Goal: Transaction & Acquisition: Book appointment/travel/reservation

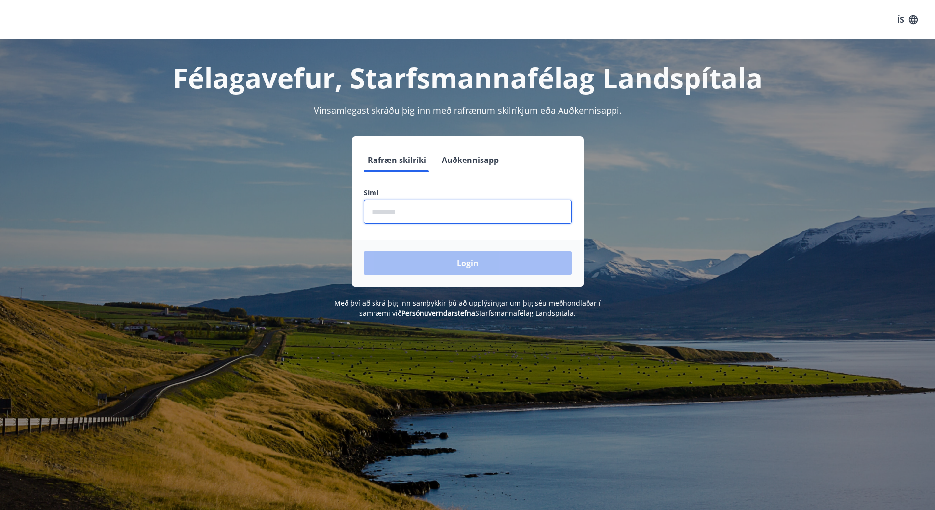
click at [445, 214] on input "phone" at bounding box center [468, 212] width 208 height 24
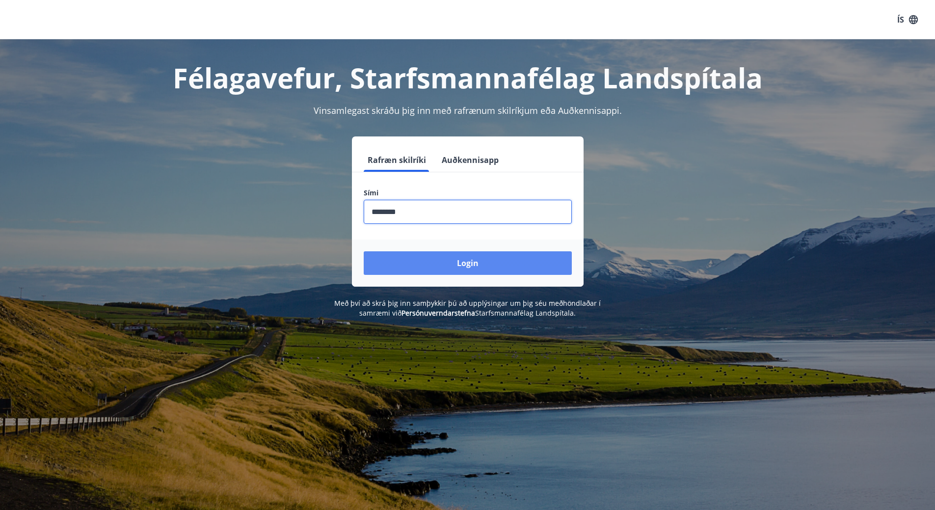
type input "********"
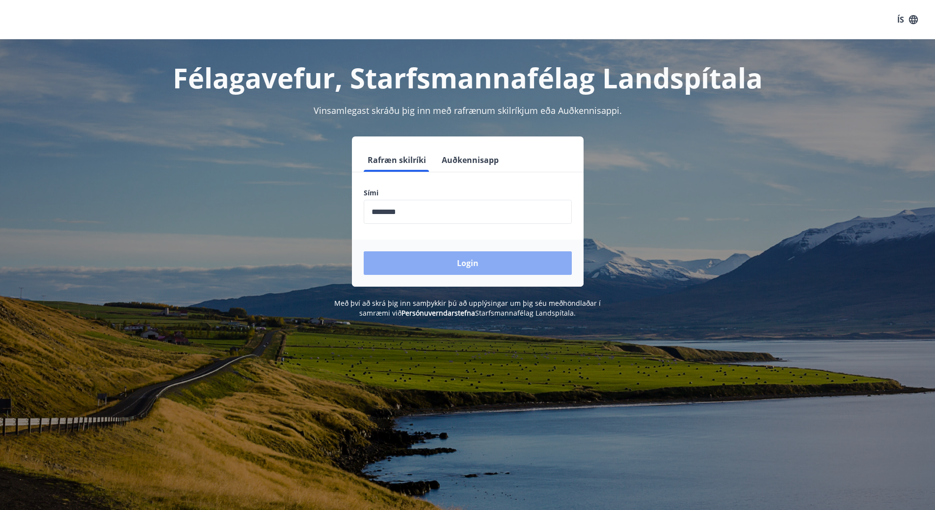
click at [490, 255] on button "Login" at bounding box center [468, 263] width 208 height 24
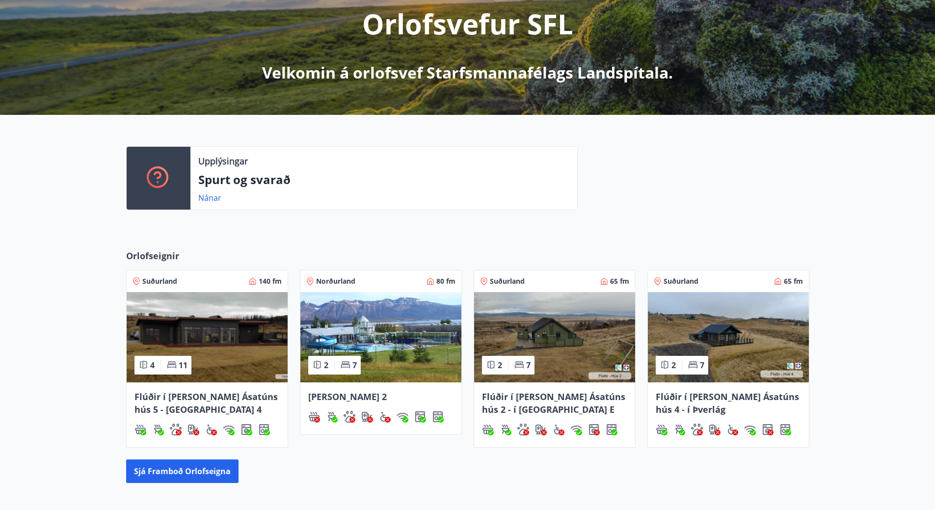
scroll to position [241, 0]
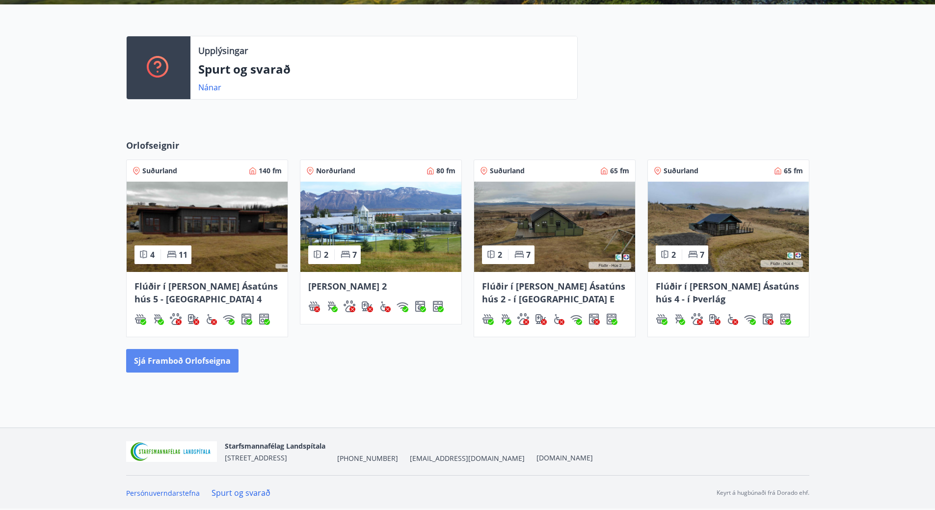
click at [216, 355] on button "Sjá framboð orlofseigna" at bounding box center [182, 361] width 112 height 24
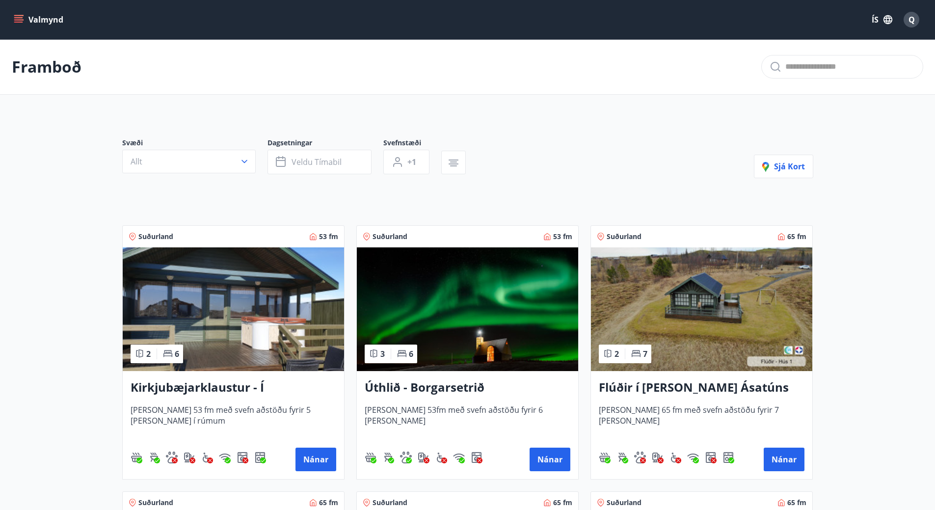
click at [16, 22] on icon "menu" at bounding box center [18, 22] width 9 height 1
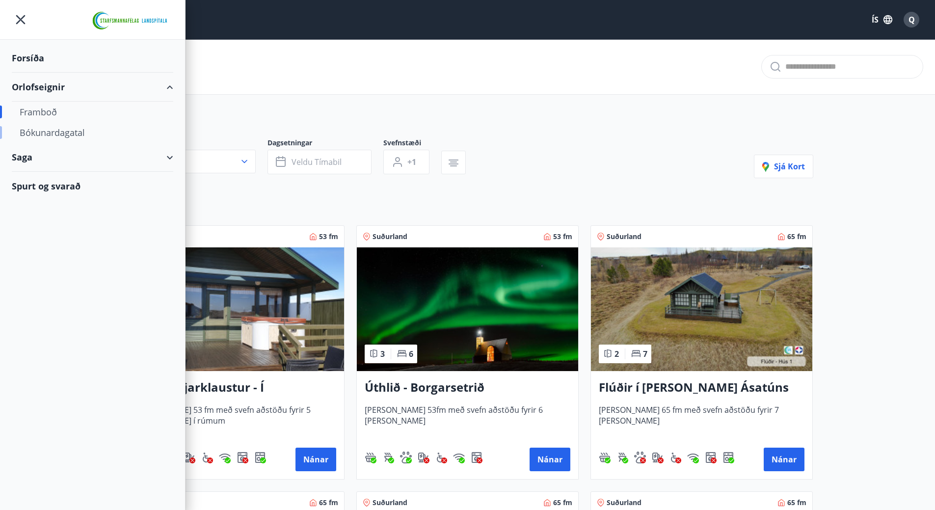
click at [72, 134] on div "Bókunardagatal" at bounding box center [93, 132] width 146 height 21
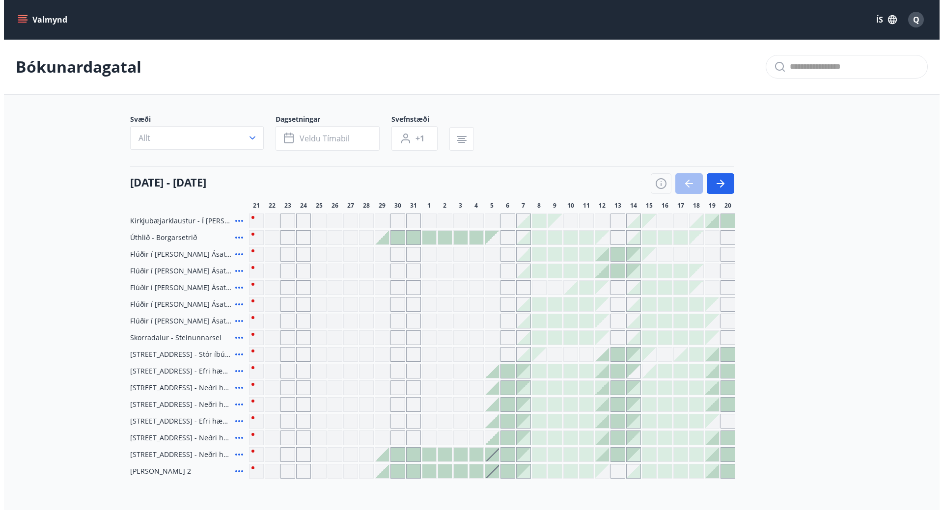
scroll to position [90, 0]
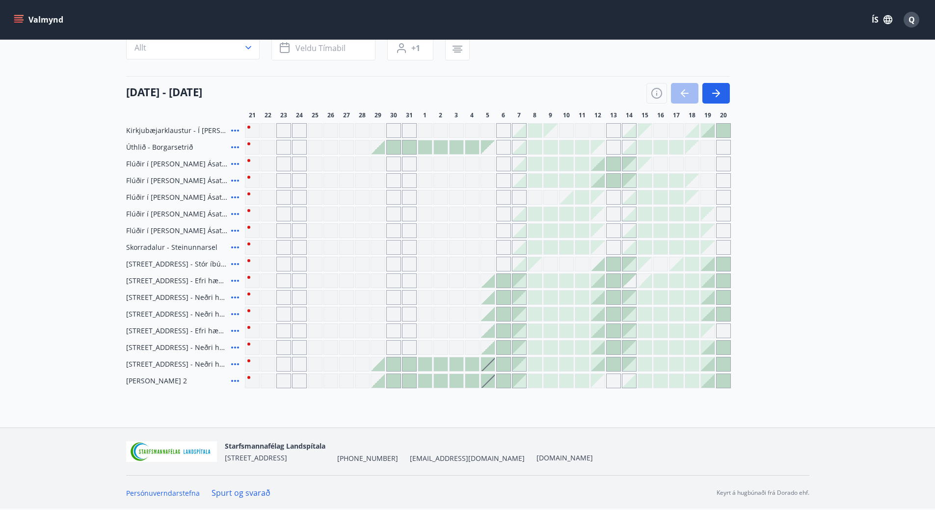
click at [601, 167] on div at bounding box center [598, 164] width 14 height 14
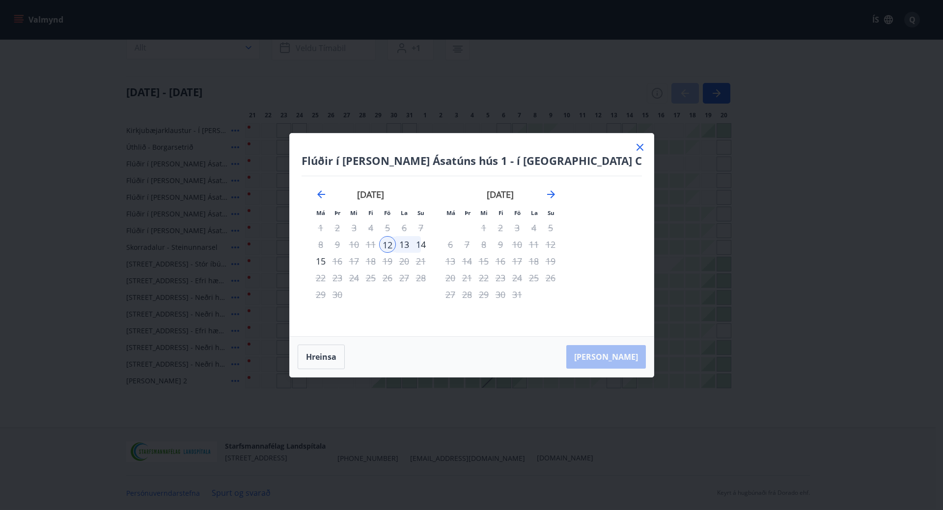
click at [429, 243] on div "14" at bounding box center [420, 244] width 17 height 17
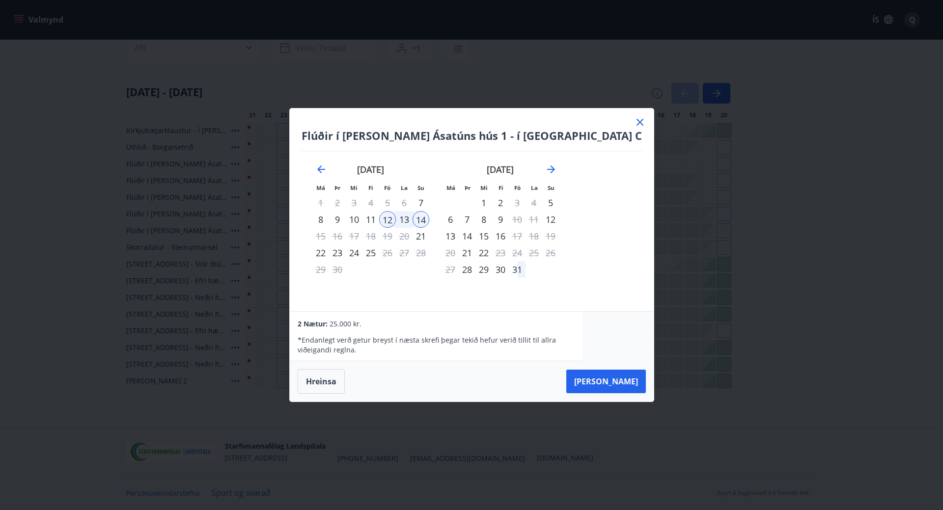
click at [636, 120] on icon at bounding box center [639, 122] width 7 height 7
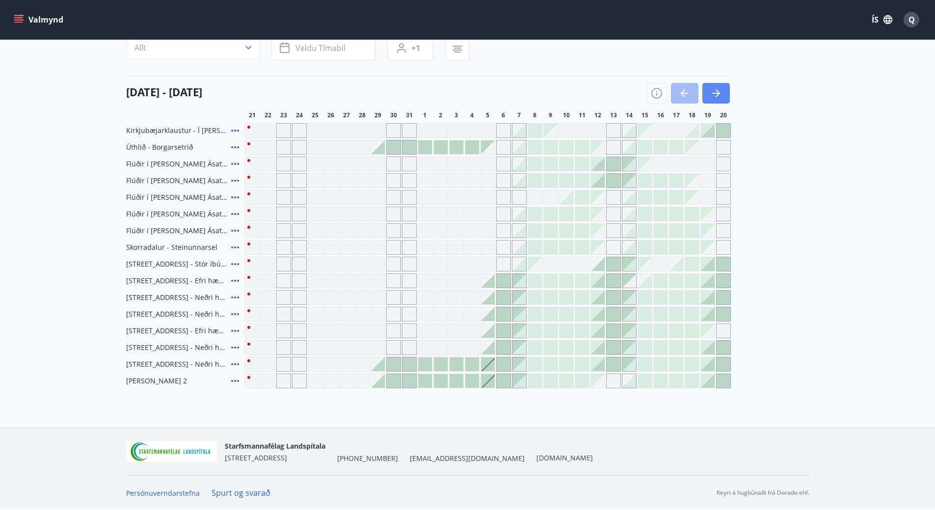
click at [723, 99] on button "button" at bounding box center [715, 93] width 27 height 21
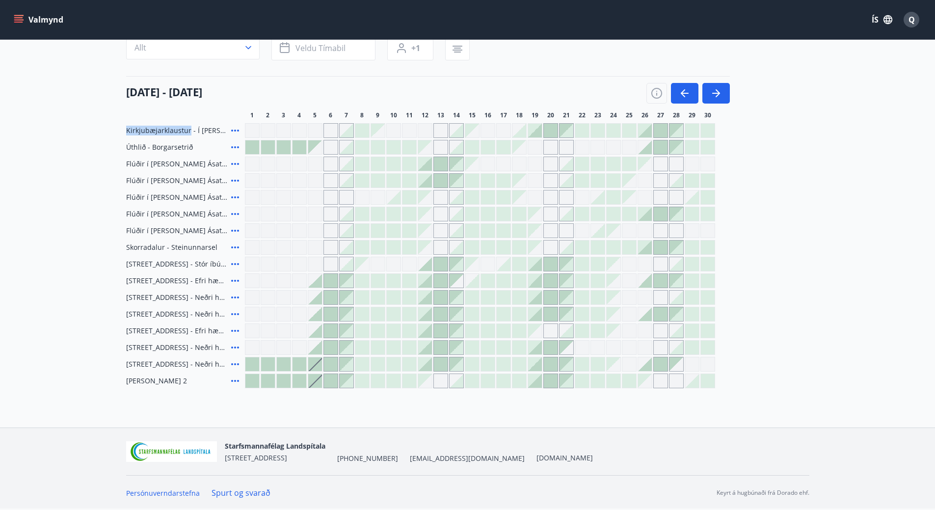
drag, startPoint x: 121, startPoint y: 129, endPoint x: 189, endPoint y: 130, distance: 67.8
click at [189, 130] on div "Svæði Allt Dagsetningar Veldu tímabil Svefnstæði +1 01 september - 30 september…" at bounding box center [467, 206] width 707 height 364
copy span "Kirkjubæjarklaustur"
click at [807, 277] on div "Kirkjubæjarklaustur - Í landi Hæðargarðs Úthlið - Borgarsetrið Flúðir í landi Á…" at bounding box center [467, 255] width 683 height 265
drag, startPoint x: 124, startPoint y: 161, endPoint x: 144, endPoint y: 164, distance: 20.4
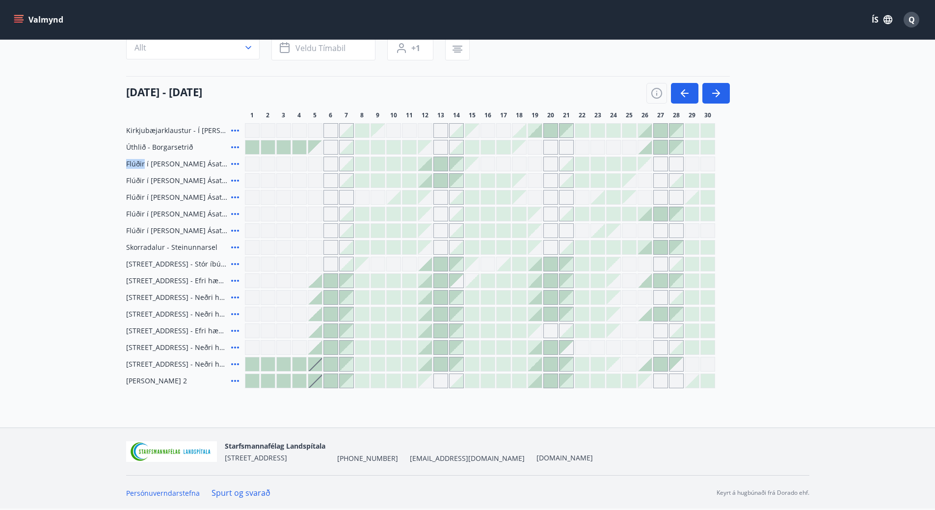
click at [144, 164] on div "Svæði Allt Dagsetningar Veldu tímabil Svefnstæði +1 01 september - 30 september…" at bounding box center [467, 206] width 707 height 364
click at [774, 162] on div "Kirkjubæjarklaustur - Í landi Hæðargarðs Úthlið - Borgarsetrið Flúðir í landi Á…" at bounding box center [467, 255] width 683 height 265
click at [233, 165] on icon at bounding box center [235, 164] width 12 height 12
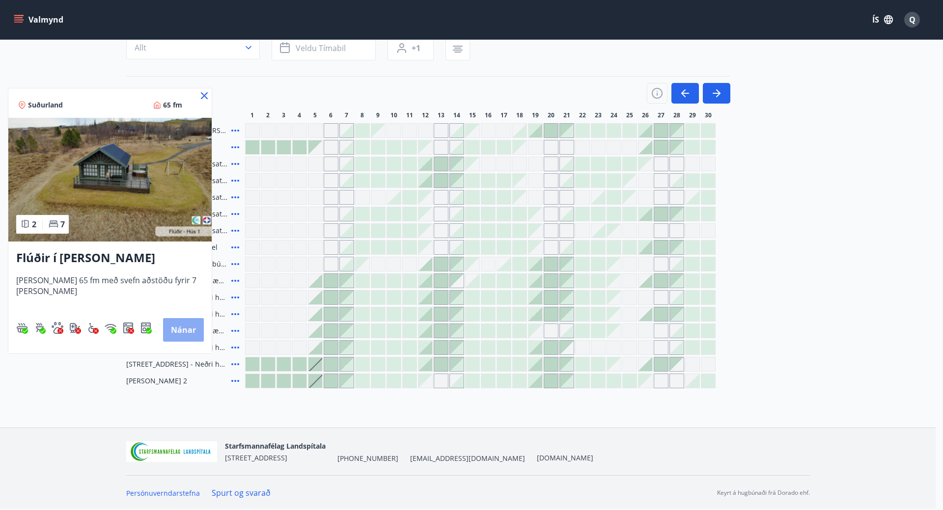
click at [178, 327] on button "Nánar" at bounding box center [183, 330] width 41 height 24
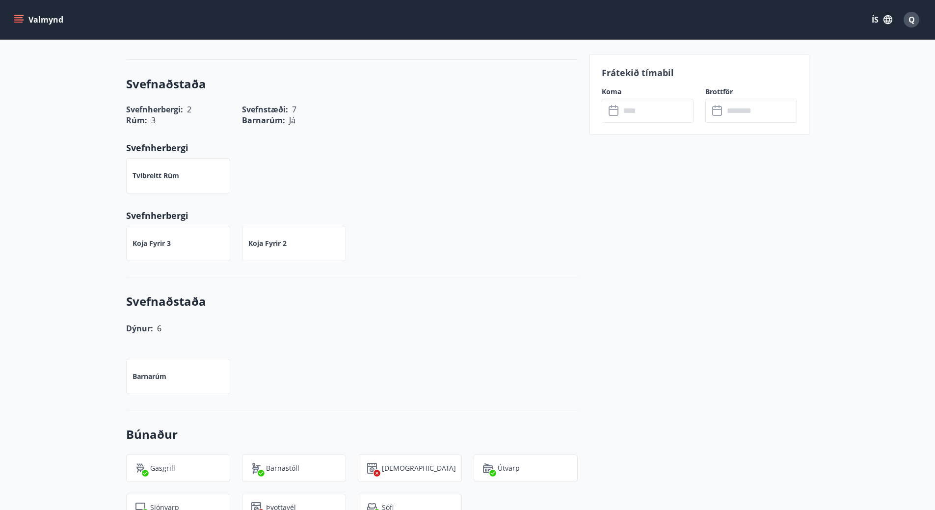
scroll to position [442, 0]
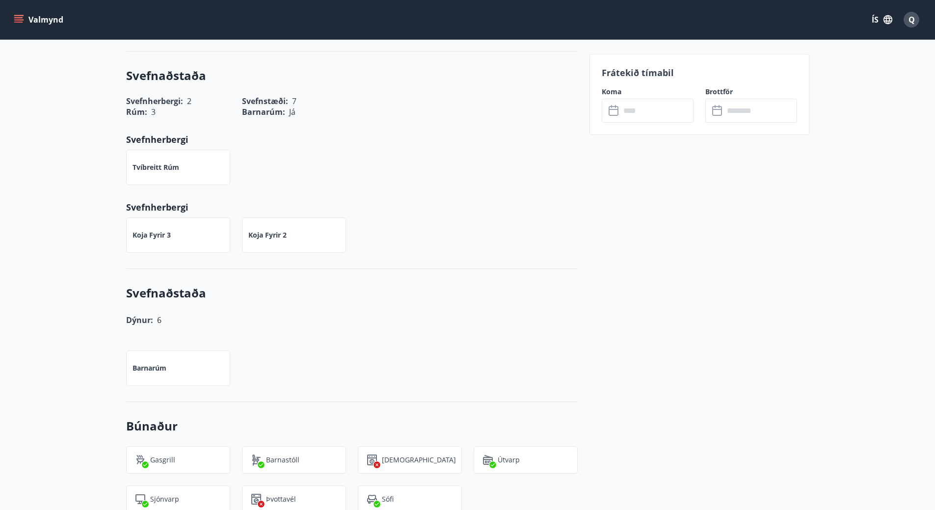
click at [160, 367] on p "Barnarúm" at bounding box center [150, 368] width 34 height 10
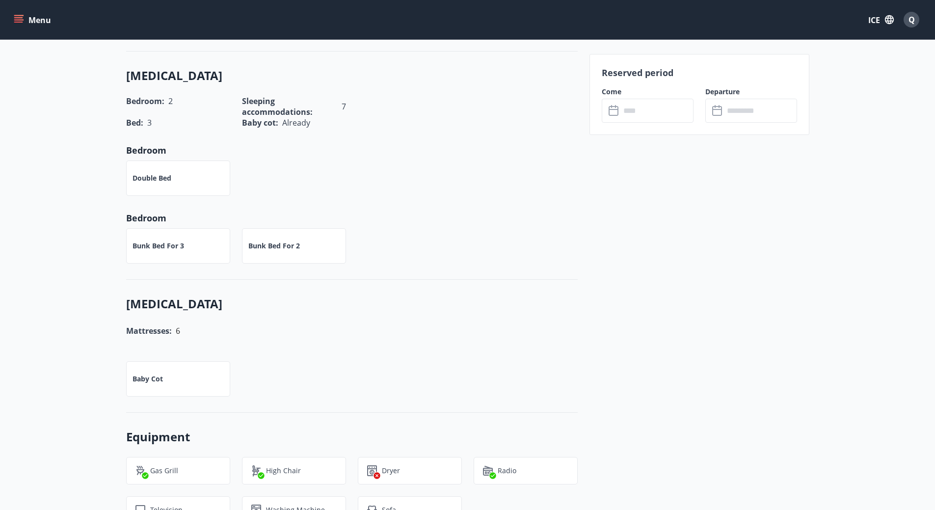
click at [358, 218] on div "Bunk bed for 3 Bunk bed for 2" at bounding box center [345, 239] width 463 height 47
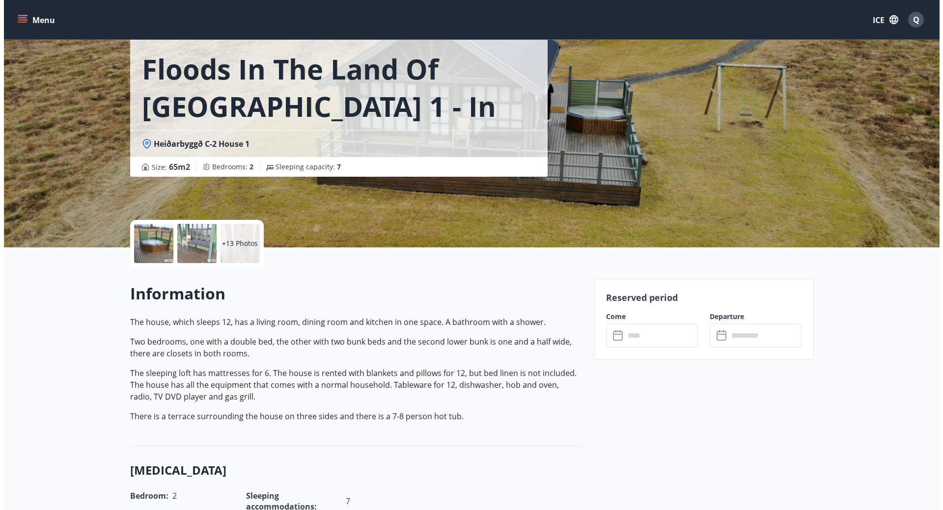
scroll to position [0, 0]
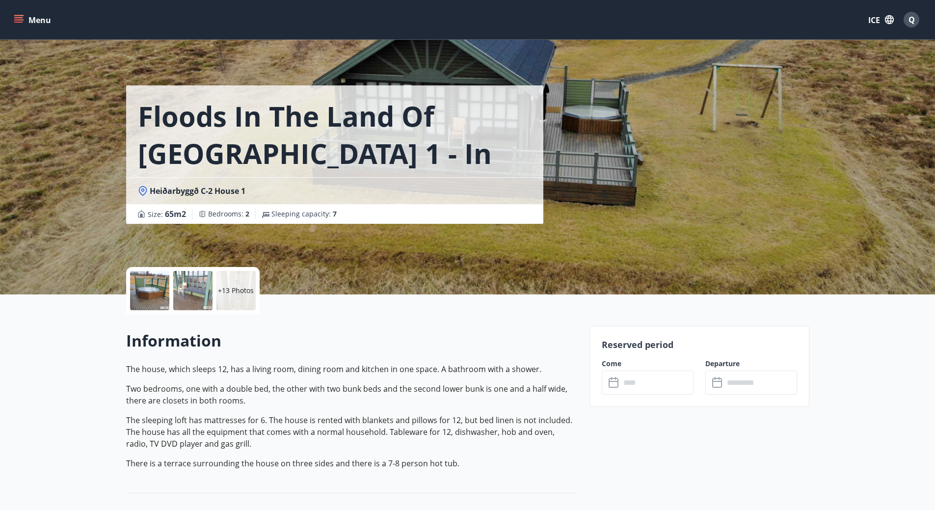
click at [235, 281] on div "+13 Photos" at bounding box center [235, 290] width 39 height 39
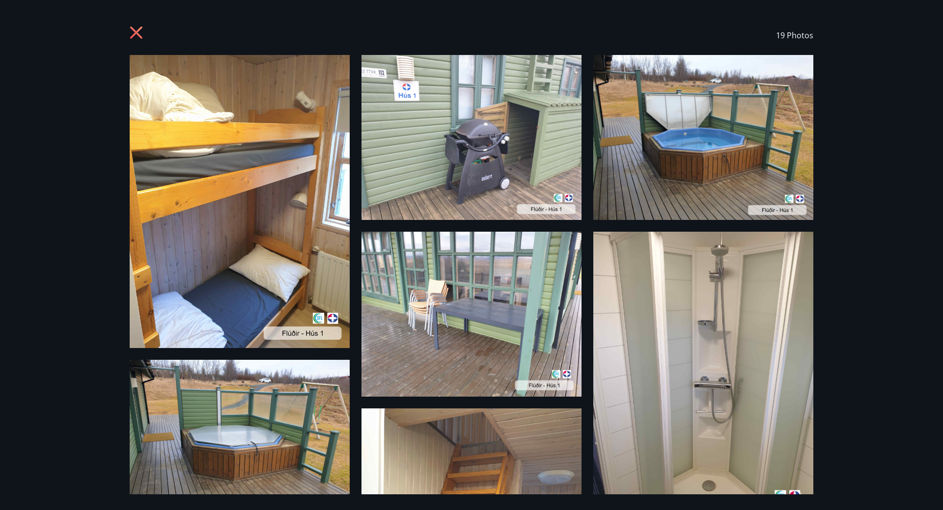
click at [139, 33] on icon at bounding box center [138, 34] width 16 height 16
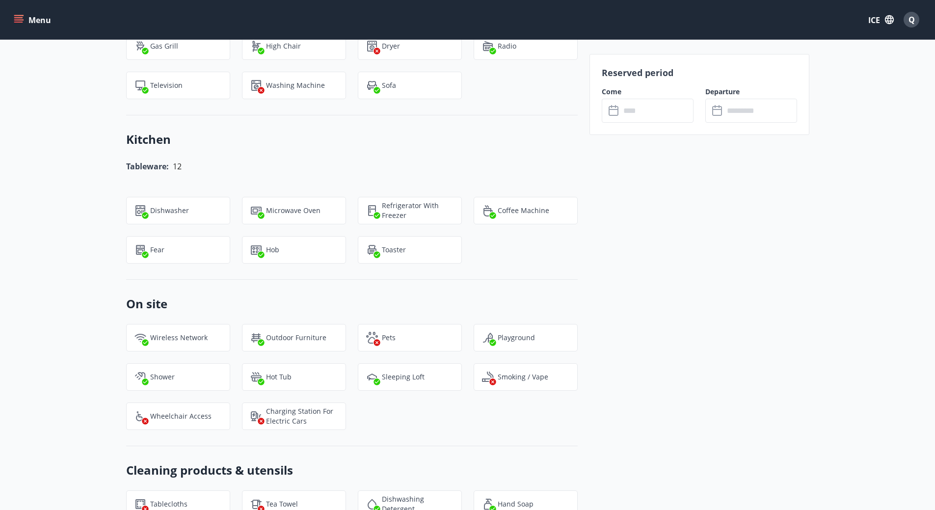
scroll to position [1080, 0]
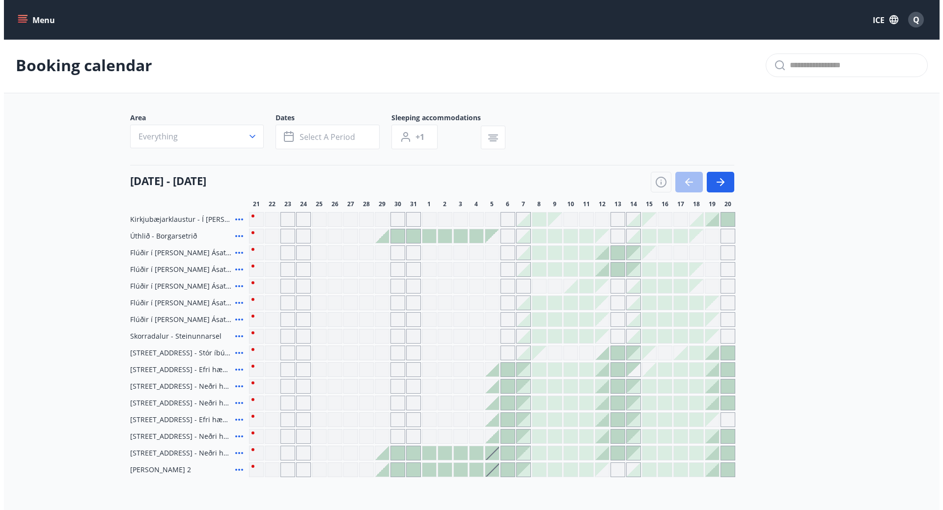
scroll to position [90, 0]
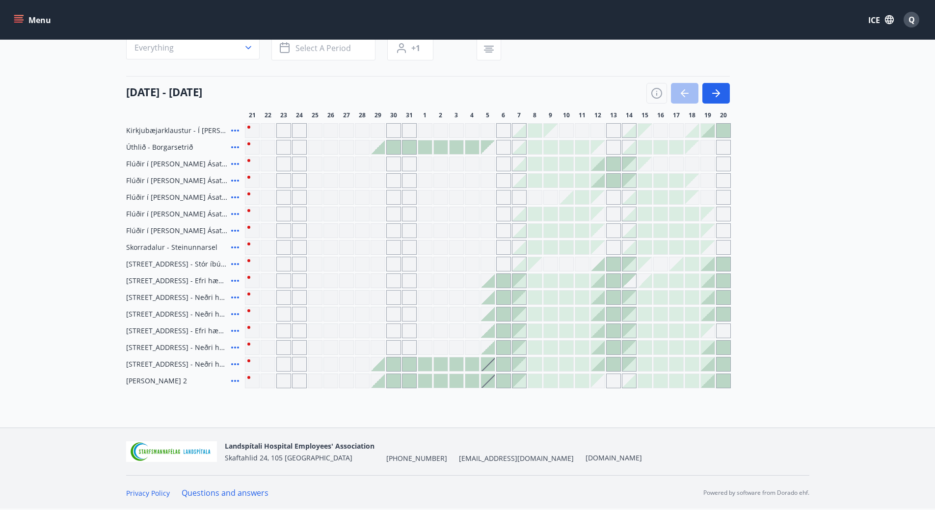
click at [238, 180] on icon at bounding box center [235, 181] width 8 height 2
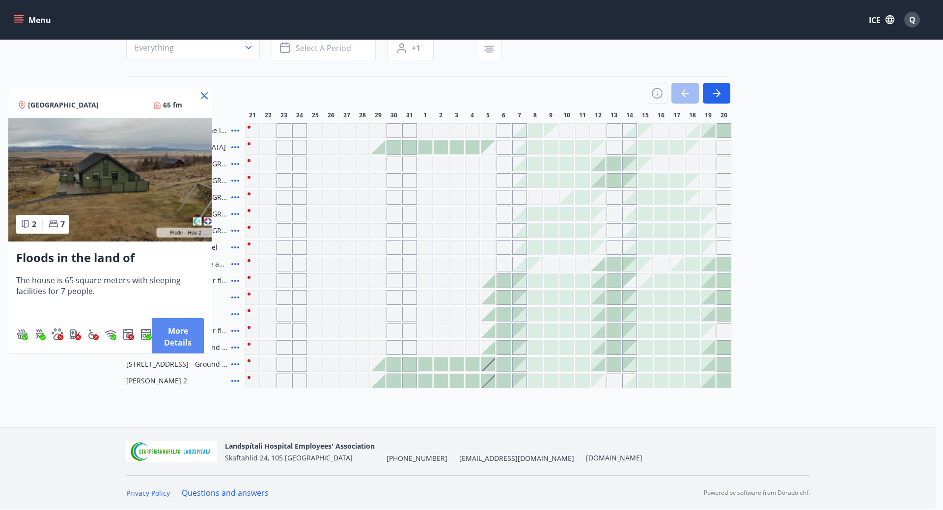
click at [188, 328] on font "More details" at bounding box center [177, 336] width 27 height 23
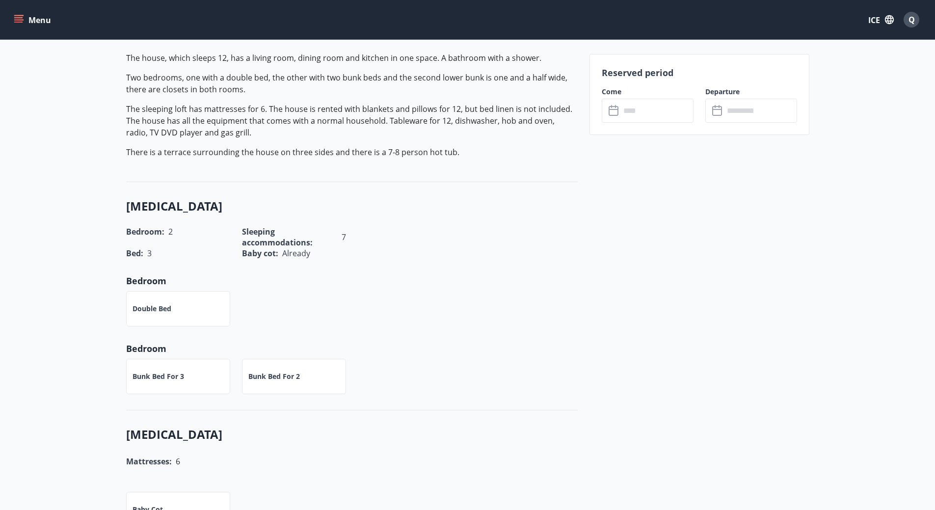
scroll to position [295, 0]
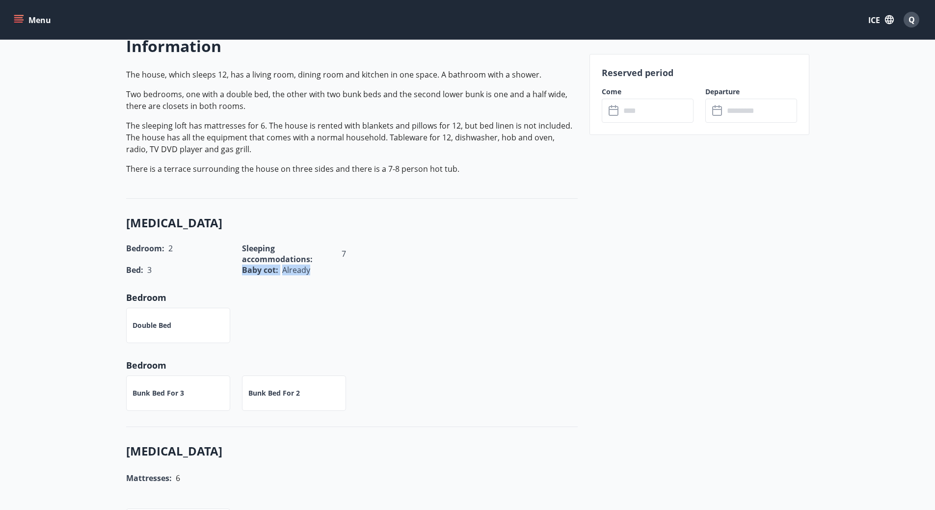
drag, startPoint x: 248, startPoint y: 270, endPoint x: 317, endPoint y: 271, distance: 68.7
click at [317, 271] on div "Baby cot : Already" at bounding box center [294, 270] width 104 height 11
click at [431, 273] on div "Bed : 3 Baby cot : Already" at bounding box center [345, 264] width 463 height 23
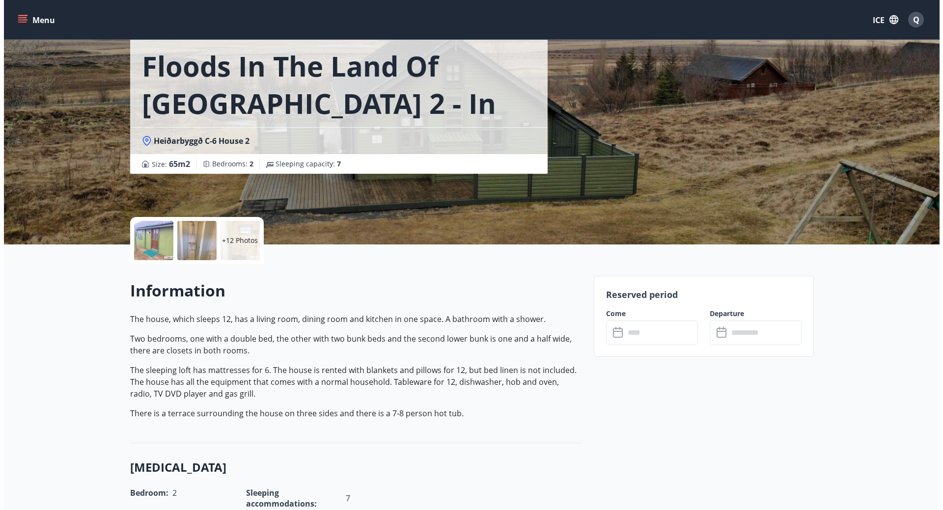
scroll to position [0, 0]
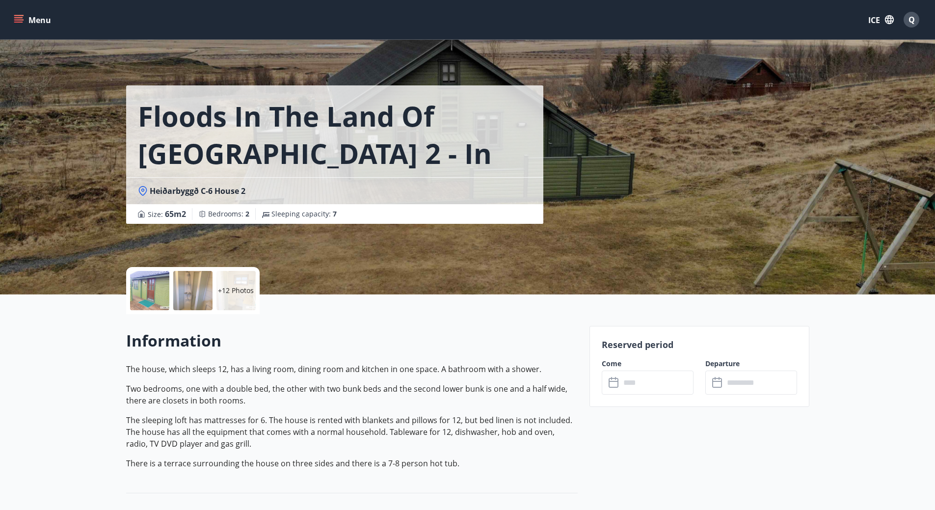
click at [254, 283] on div "+12 Photos" at bounding box center [235, 290] width 39 height 39
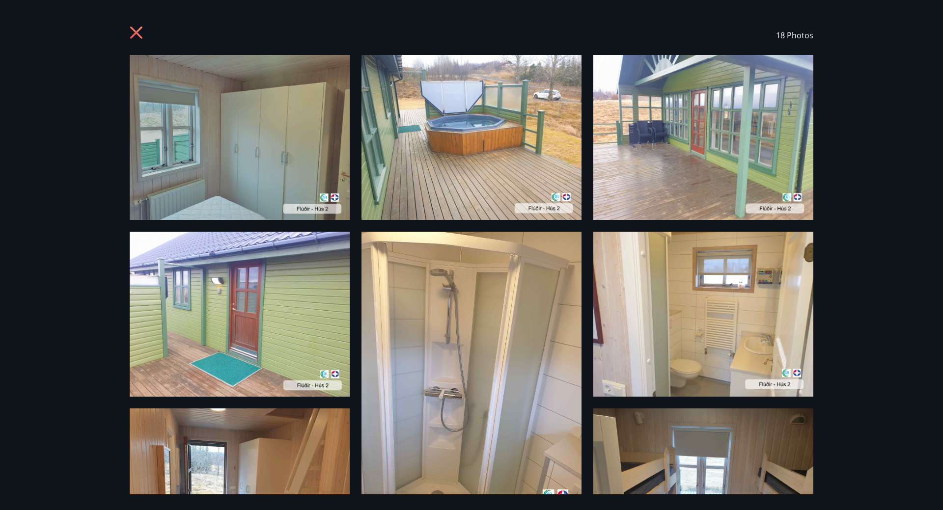
click at [129, 34] on div "18 Photos" at bounding box center [471, 35] width 707 height 39
click at [132, 33] on icon at bounding box center [138, 34] width 16 height 16
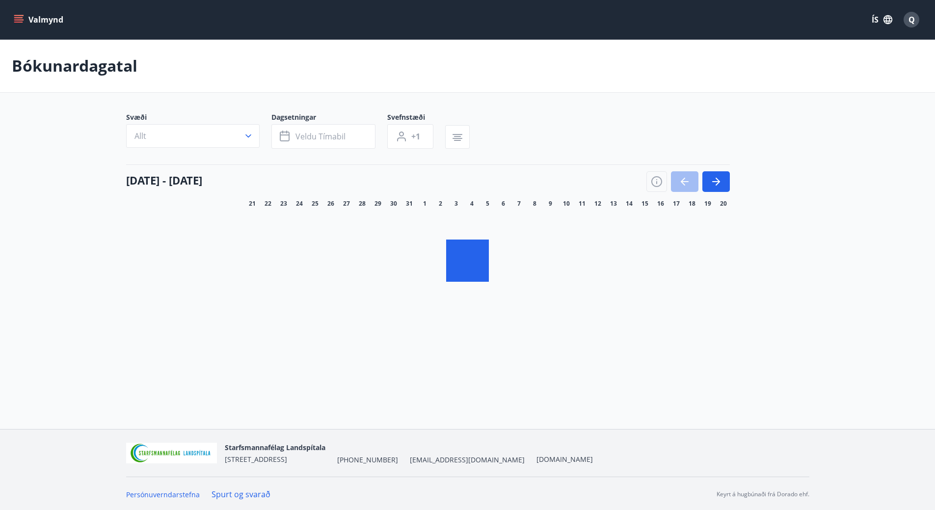
scroll to position [1, 0]
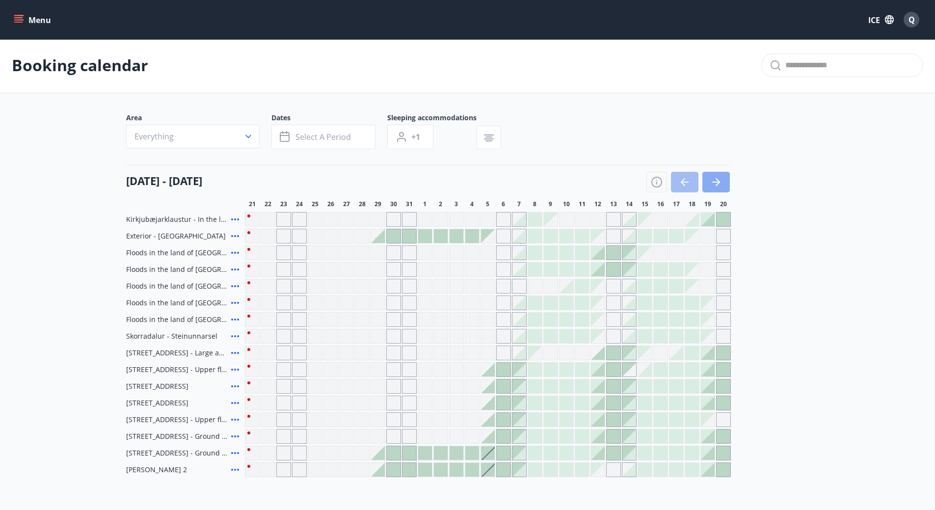
click at [710, 185] on icon "button" at bounding box center [716, 182] width 12 height 12
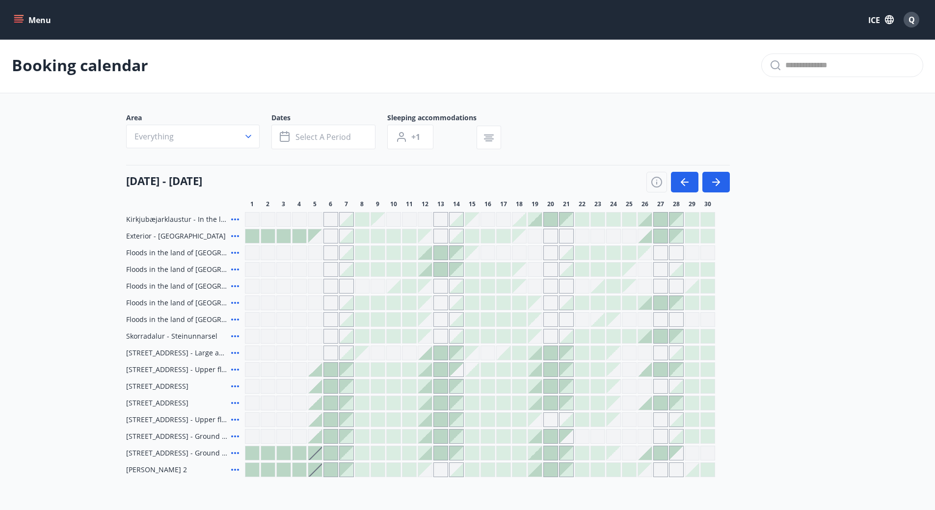
click at [427, 269] on div at bounding box center [425, 270] width 14 height 14
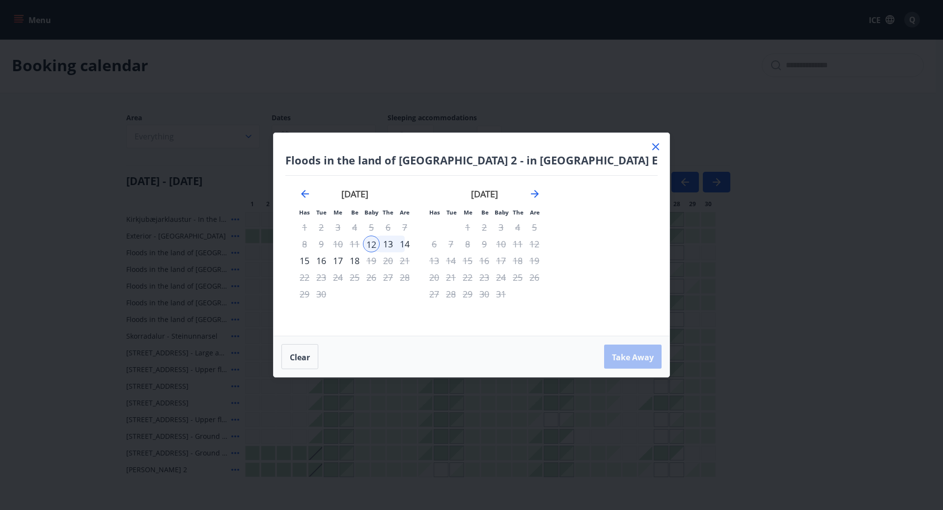
click at [409, 244] on font "14" at bounding box center [405, 244] width 10 height 12
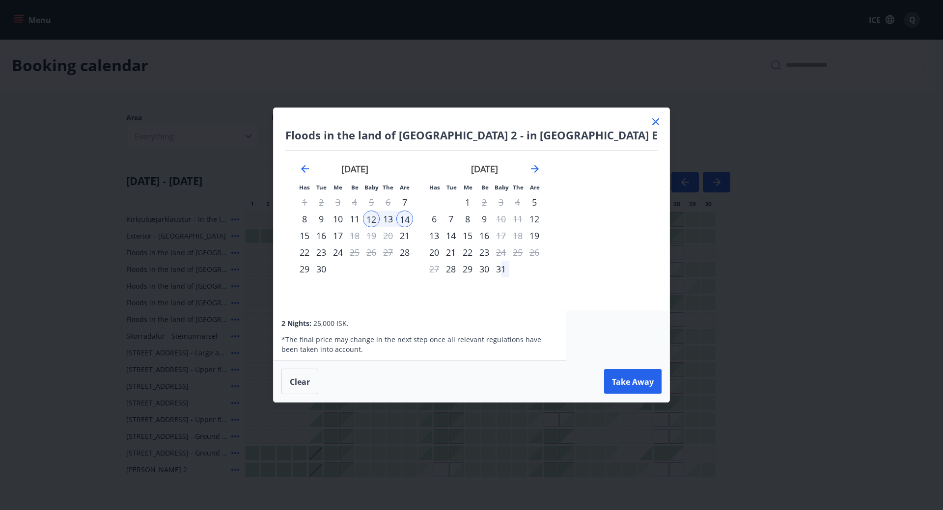
click at [649, 121] on icon at bounding box center [655, 122] width 12 height 12
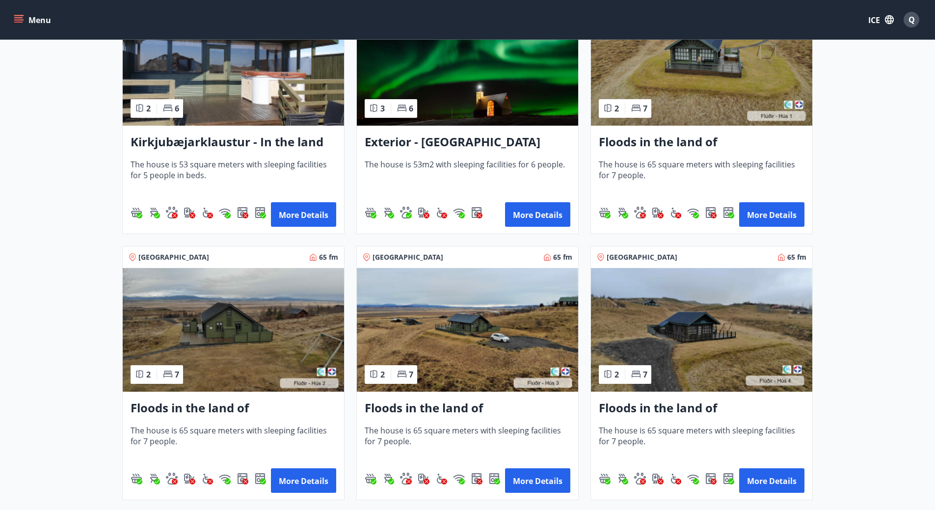
click at [221, 327] on img at bounding box center [233, 330] width 221 height 124
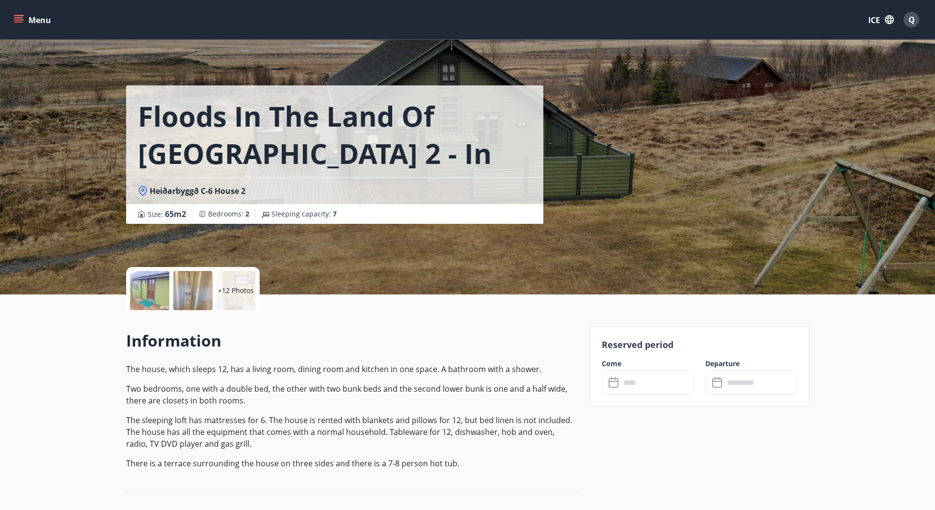
click at [229, 300] on div "+12 Photos" at bounding box center [235, 290] width 39 height 39
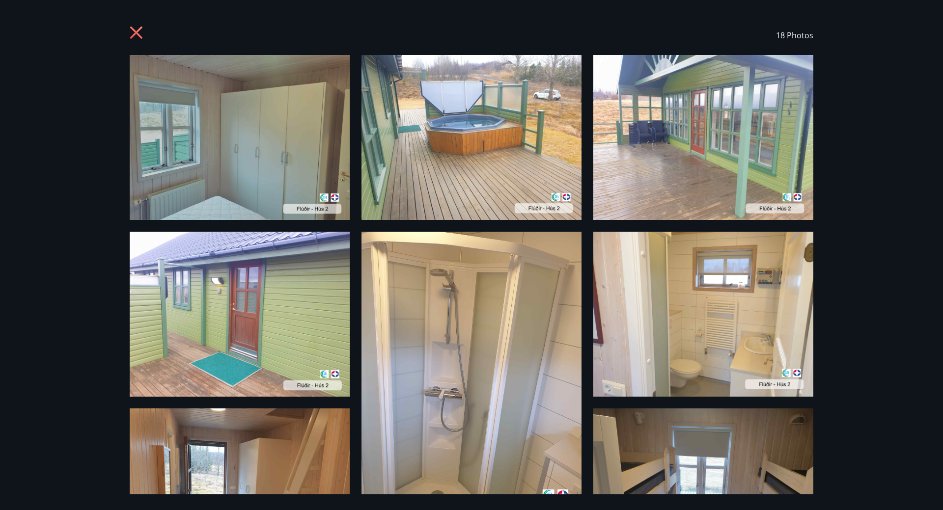
click at [131, 33] on icon at bounding box center [138, 34] width 16 height 16
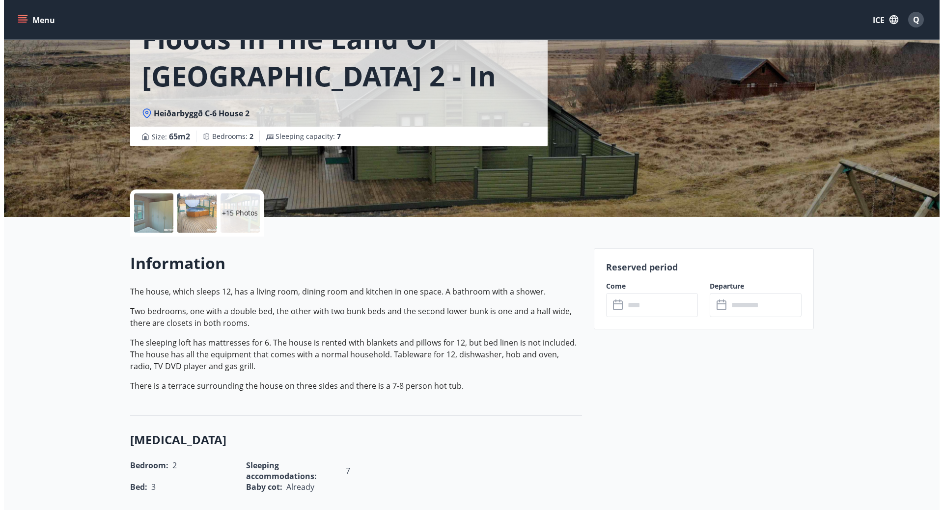
scroll to position [196, 0]
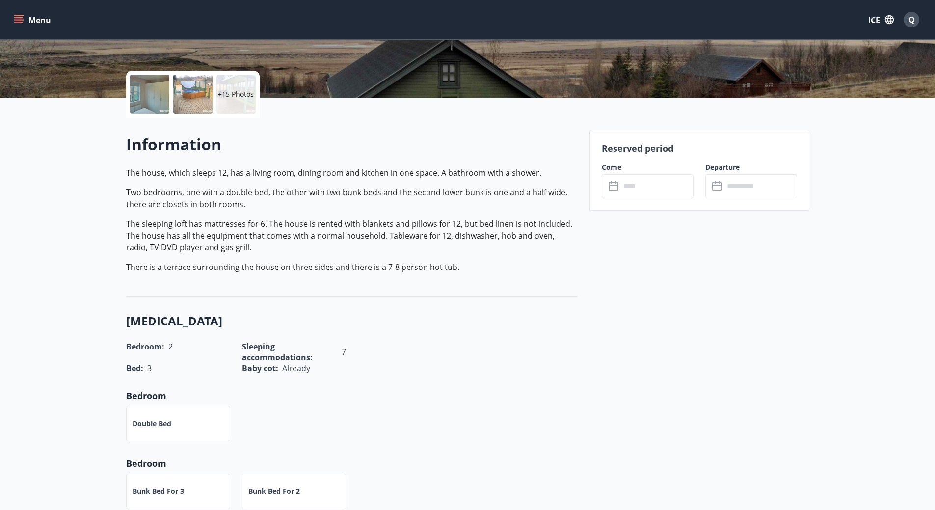
click at [238, 89] on font "+15 Photos" at bounding box center [236, 93] width 36 height 9
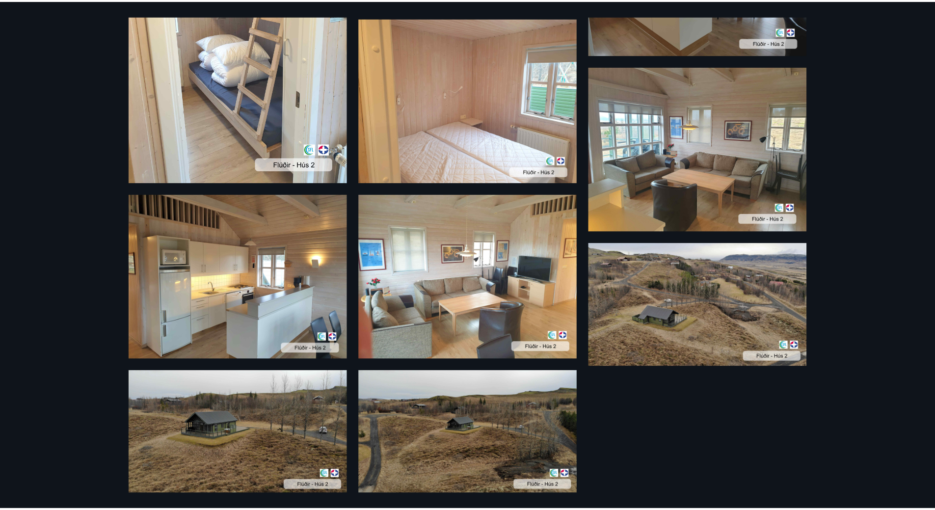
scroll to position [699, 0]
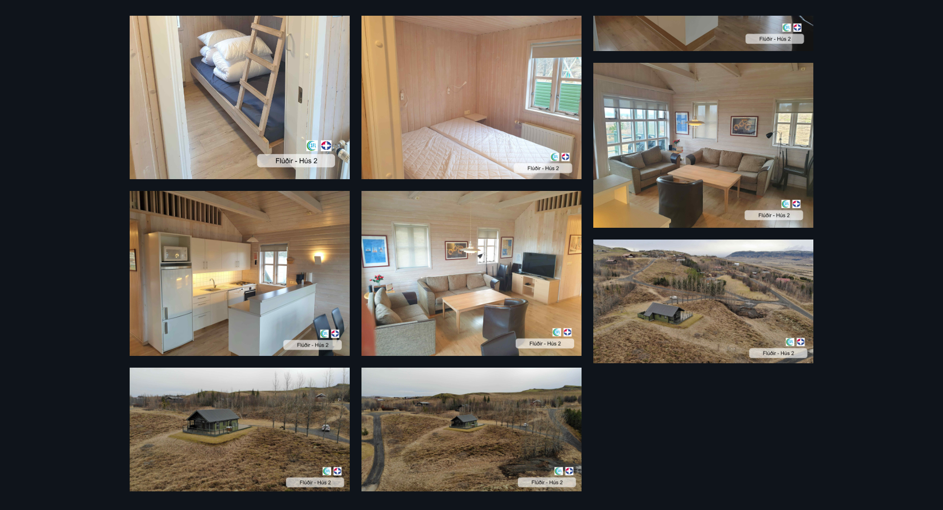
click at [861, 194] on div "18 Photos" at bounding box center [471, 255] width 943 height 510
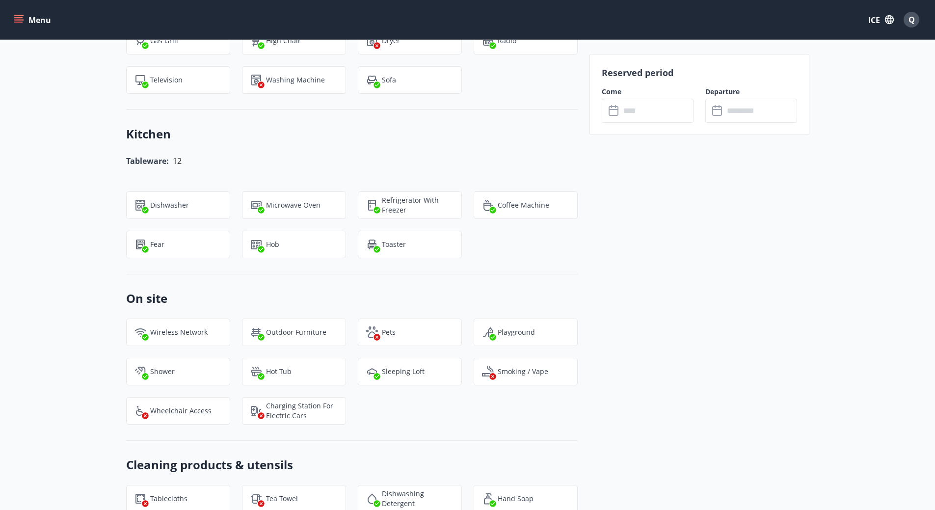
scroll to position [1031, 0]
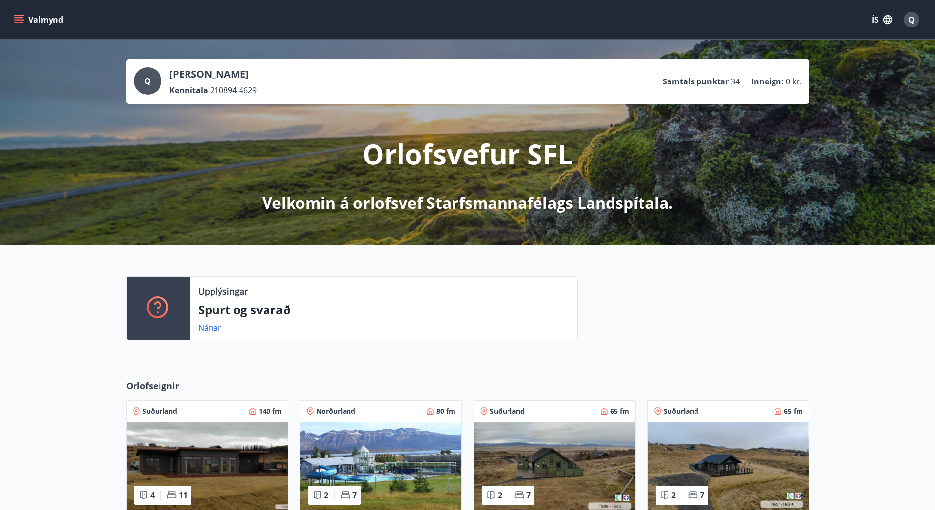
click at [20, 21] on icon "menu" at bounding box center [19, 20] width 10 height 10
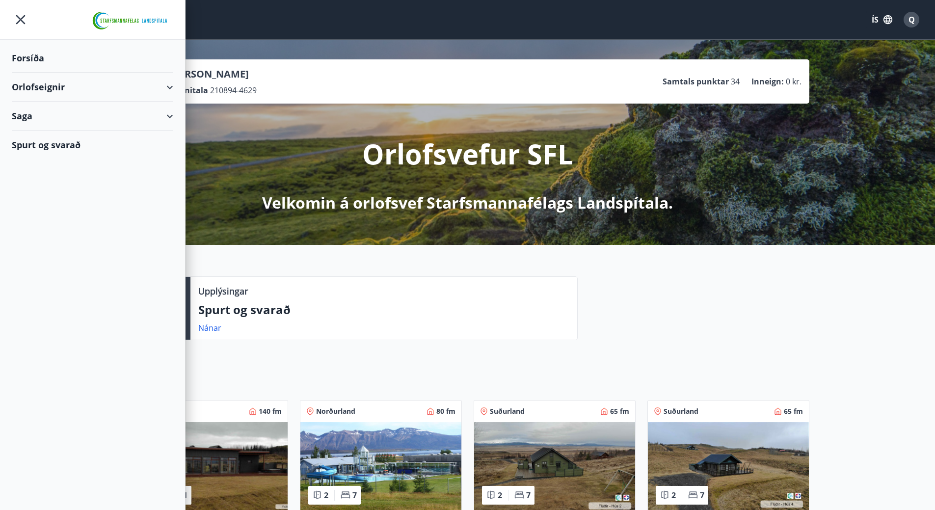
click at [136, 84] on div "Orlofseignir" at bounding box center [93, 87] width 162 height 29
click at [72, 127] on div "Bókunardagatal" at bounding box center [93, 132] width 146 height 21
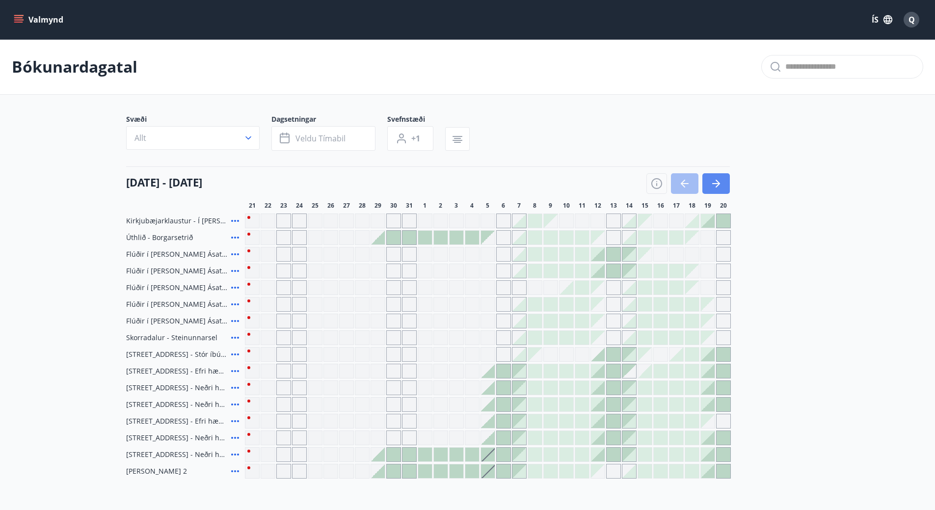
click at [712, 182] on icon "button" at bounding box center [716, 184] width 12 height 12
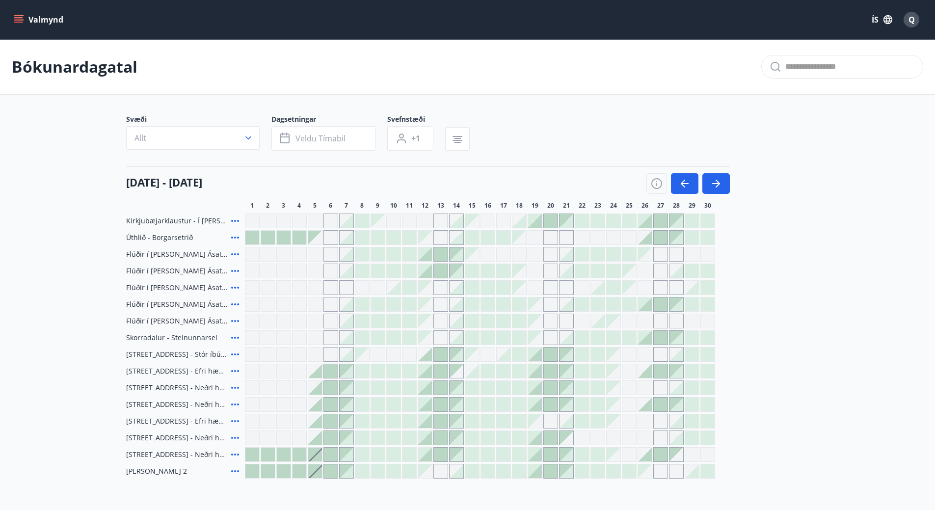
click at [424, 274] on div at bounding box center [425, 271] width 14 height 14
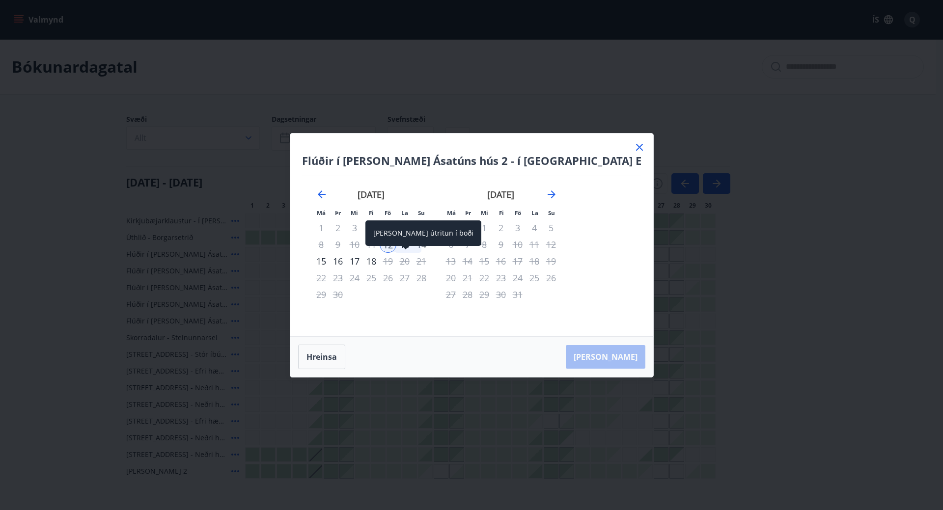
click at [379, 265] on div "18" at bounding box center [371, 261] width 17 height 17
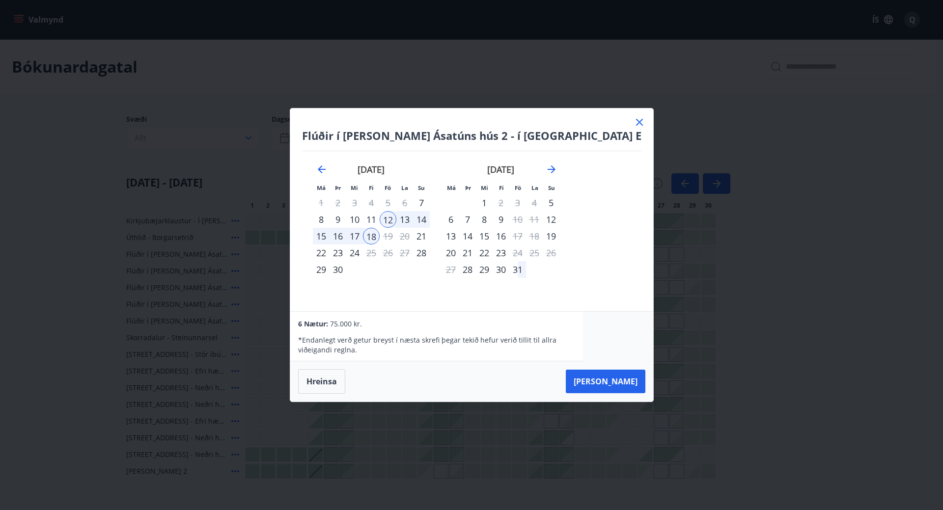
click at [396, 222] on div "12" at bounding box center [387, 219] width 17 height 17
click at [430, 220] on div "14" at bounding box center [421, 219] width 17 height 17
click at [396, 217] on div "12" at bounding box center [387, 219] width 17 height 17
click at [329, 238] on div "15" at bounding box center [321, 236] width 17 height 17
click at [430, 220] on div "14" at bounding box center [421, 219] width 17 height 17
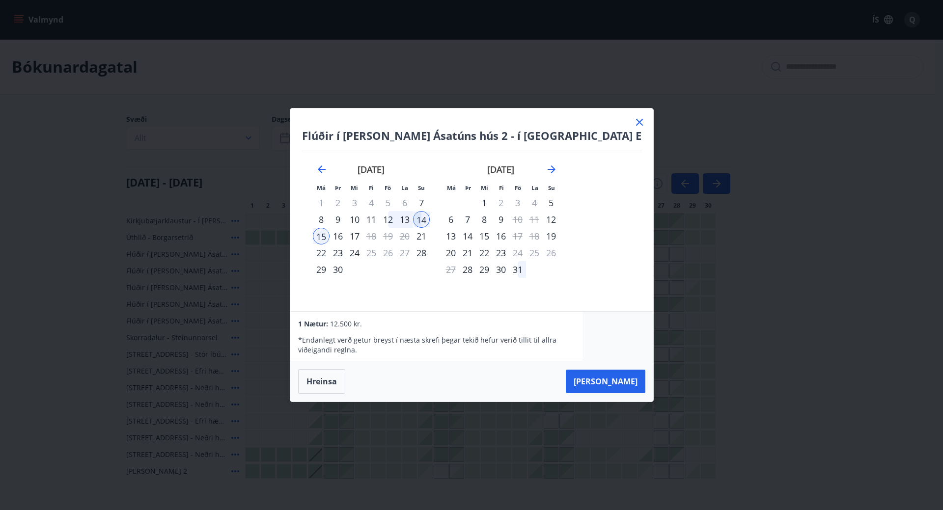
click at [396, 223] on div "12" at bounding box center [387, 219] width 17 height 17
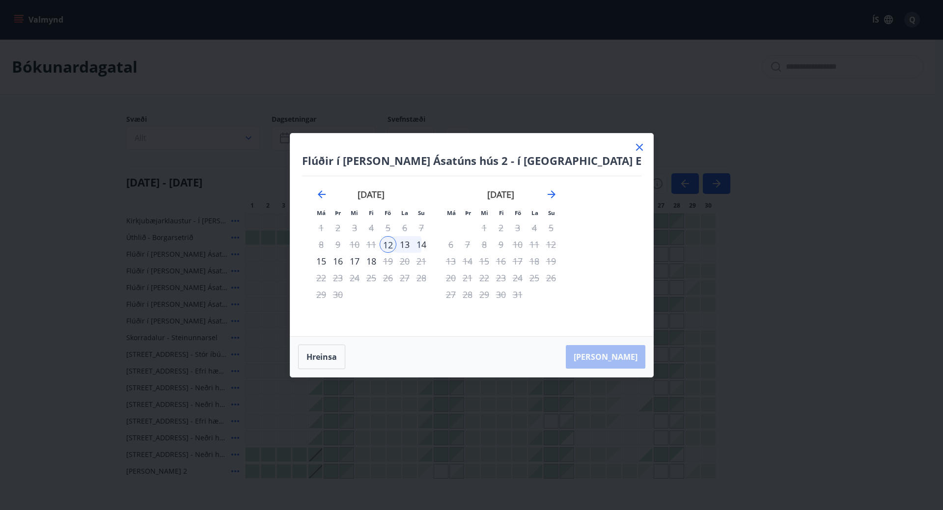
click at [430, 246] on div "14" at bounding box center [421, 244] width 17 height 17
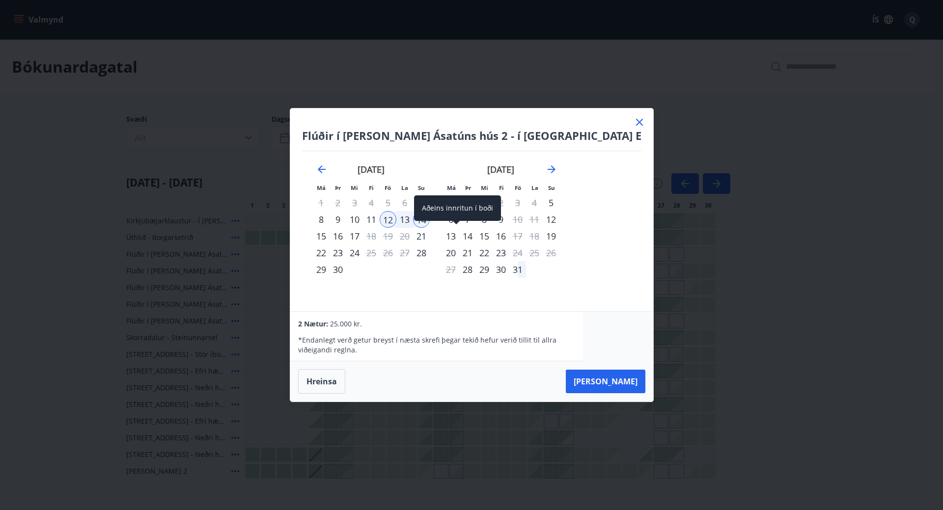
click at [442, 226] on div "Aðeins innritun í boði" at bounding box center [457, 211] width 87 height 32
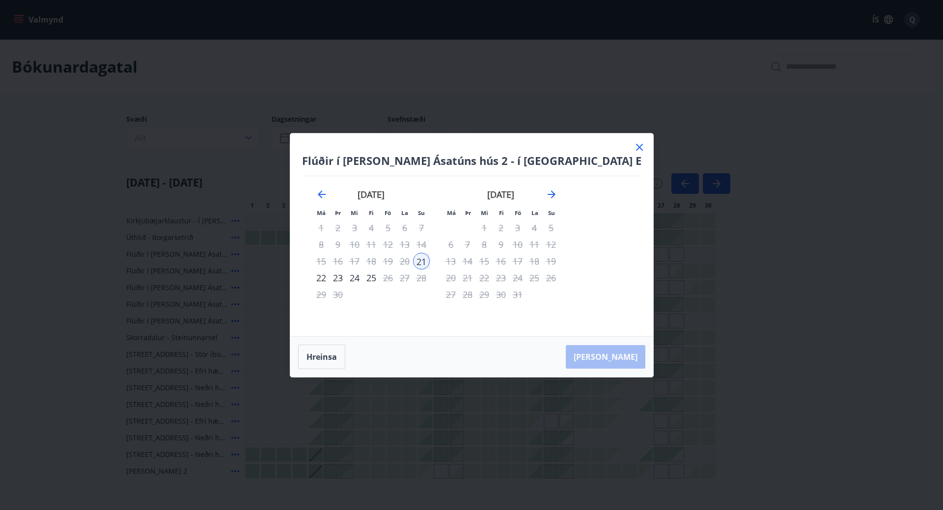
click at [413, 263] on div "20" at bounding box center [404, 261] width 17 height 17
click at [413, 243] on div "13" at bounding box center [404, 244] width 17 height 17
click at [413, 242] on div "13" at bounding box center [404, 244] width 17 height 17
click at [327, 194] on icon "Move backward to switch to the previous month." at bounding box center [322, 195] width 12 height 12
click at [636, 146] on icon at bounding box center [639, 147] width 7 height 7
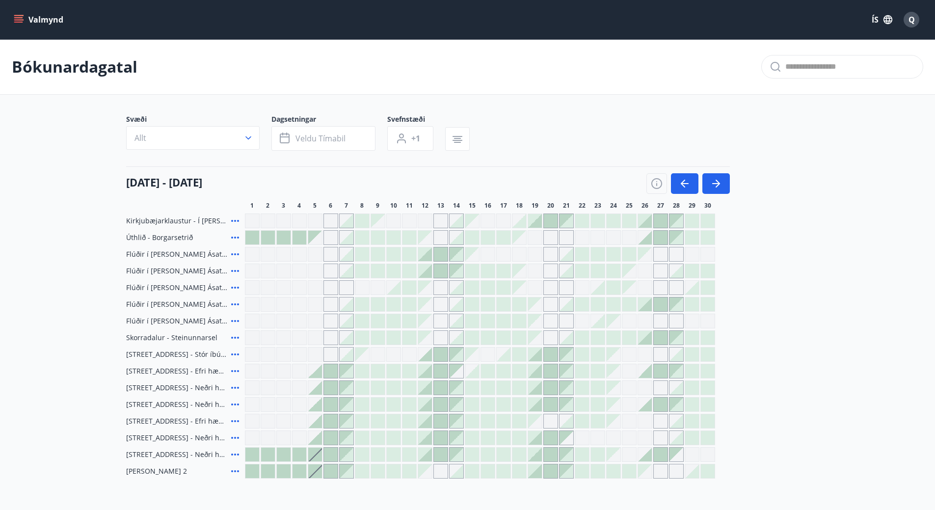
click at [597, 145] on div "Svæði Allt Dagsetningar Veldu tímabil Svefnstæði +1" at bounding box center [467, 134] width 683 height 40
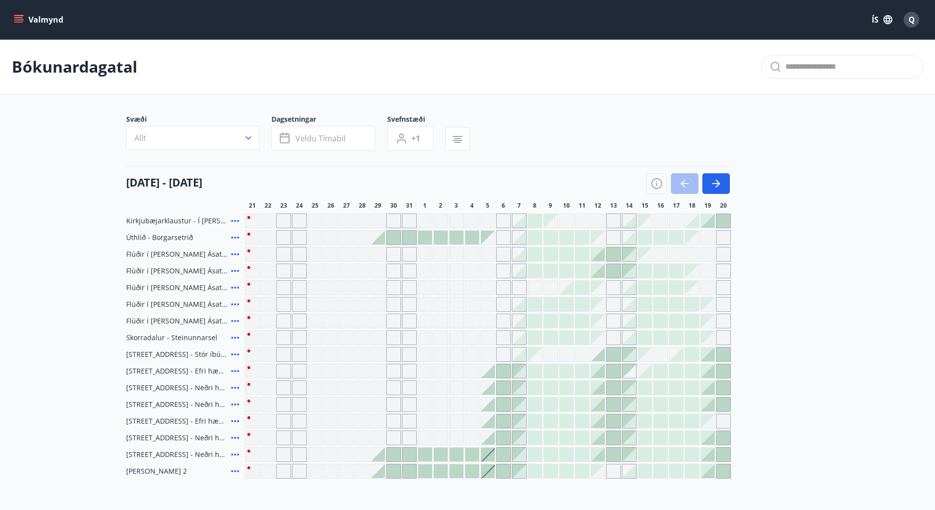
click at [599, 272] on div at bounding box center [598, 271] width 14 height 14
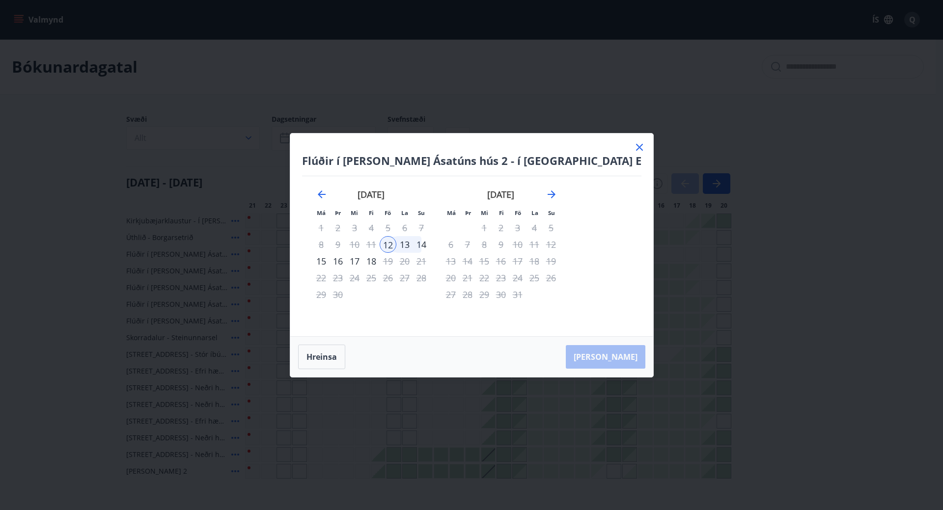
click at [413, 246] on div "13" at bounding box center [404, 244] width 17 height 17
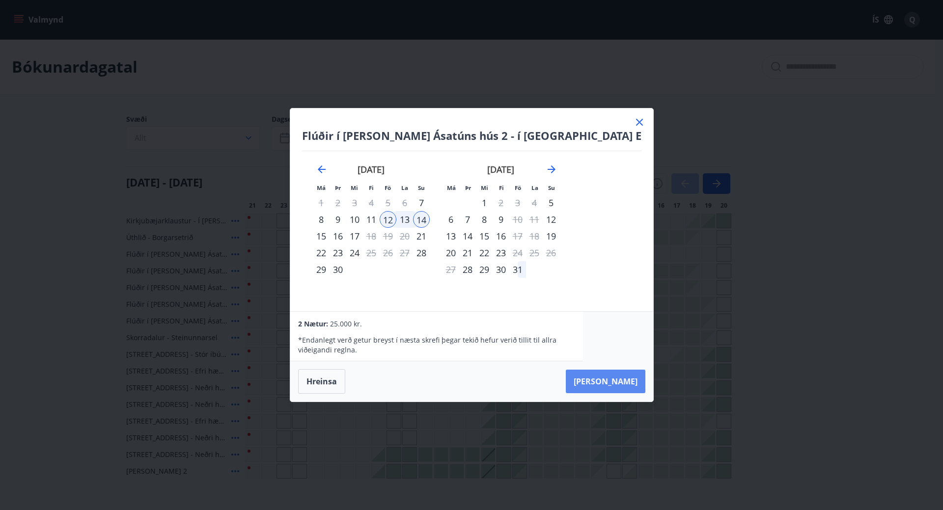
click at [597, 377] on button "[PERSON_NAME]" at bounding box center [606, 382] width 80 height 24
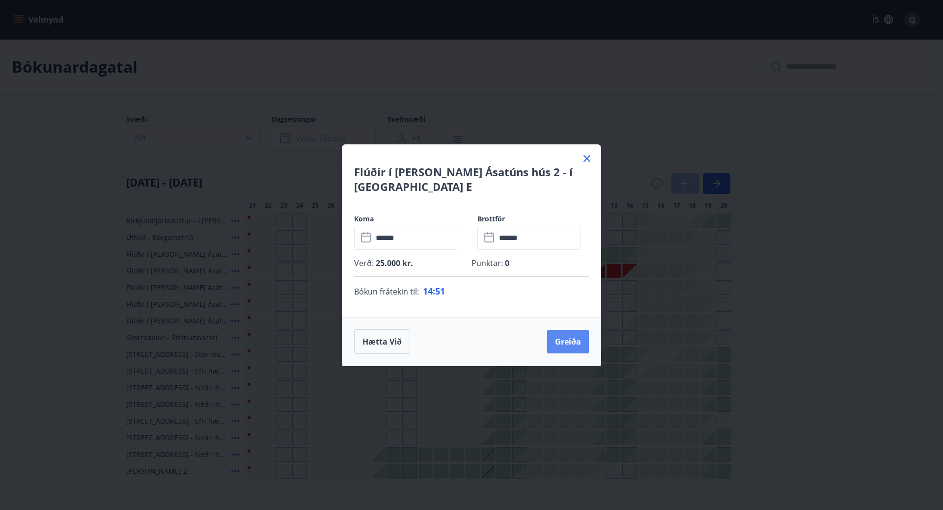
click at [569, 330] on button "Greiða" at bounding box center [568, 342] width 42 height 24
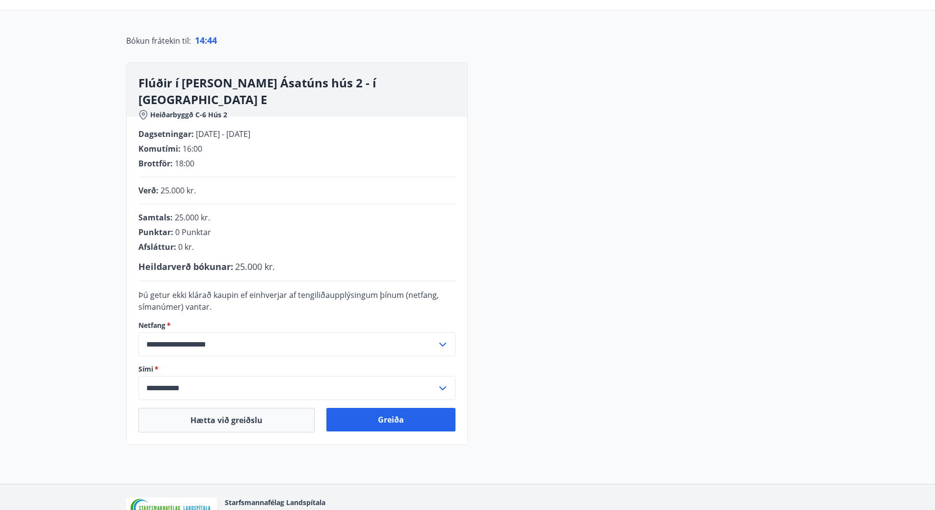
scroll to position [98, 0]
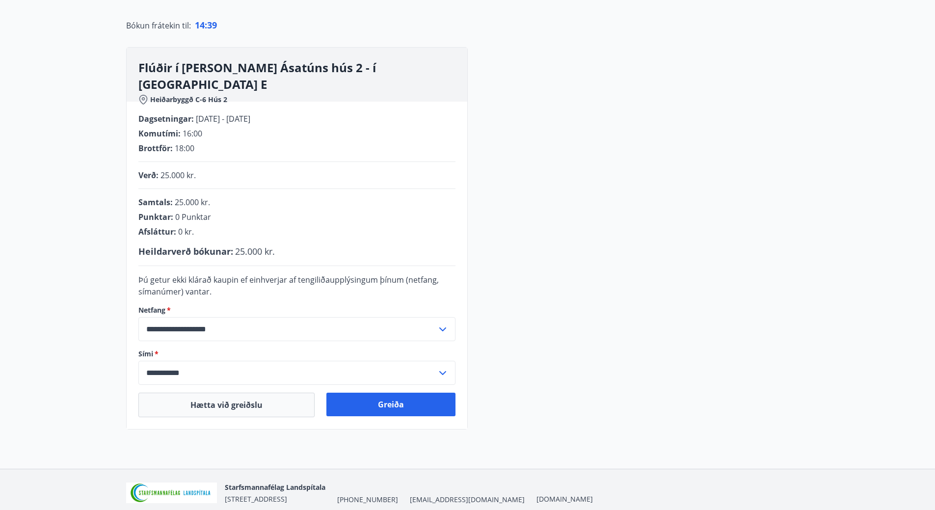
click at [451, 333] on div "**********" at bounding box center [296, 329] width 317 height 24
click at [512, 328] on div "**********" at bounding box center [467, 238] width 683 height 382
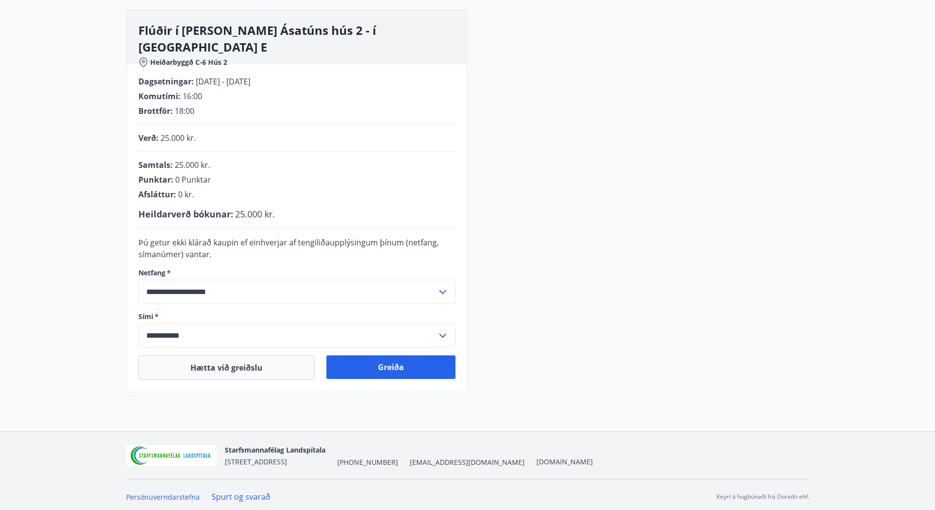
scroll to position [139, 0]
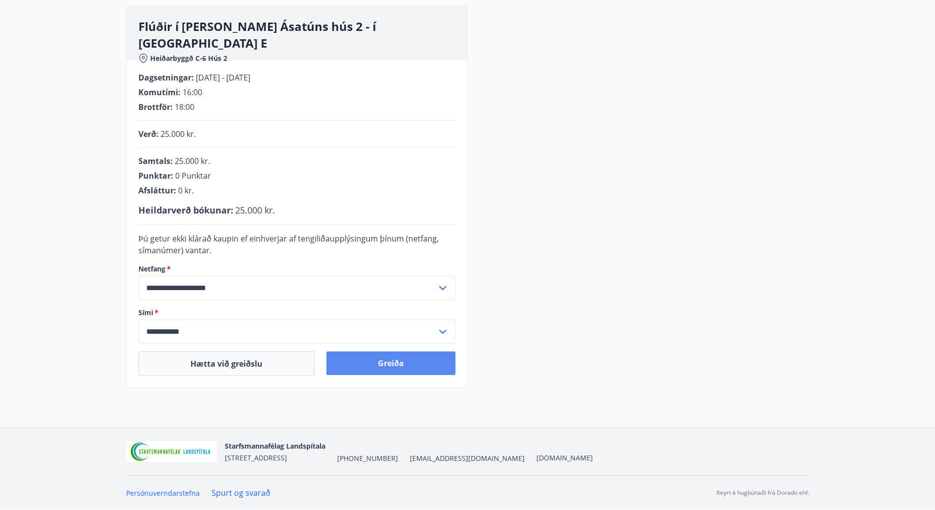
click at [432, 369] on button "Greiða" at bounding box center [390, 363] width 129 height 24
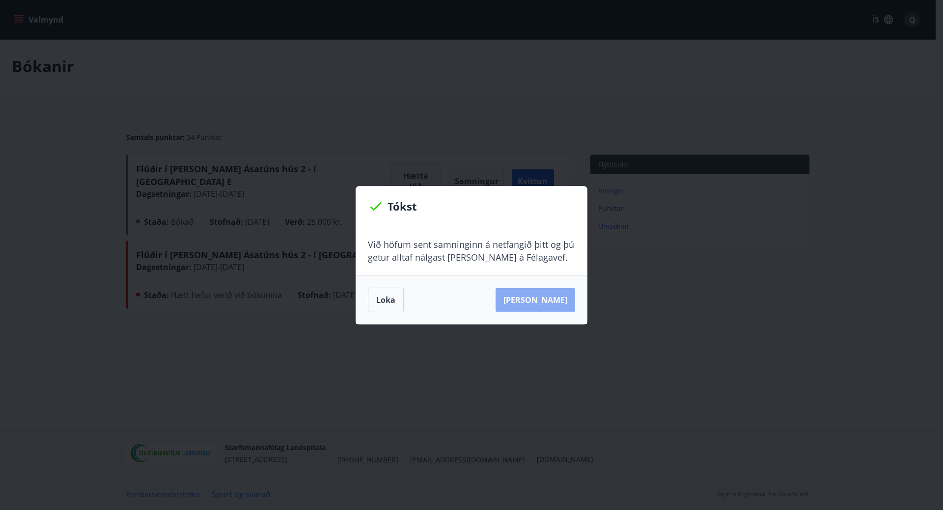
click at [558, 304] on button "[PERSON_NAME]" at bounding box center [535, 300] width 80 height 24
click at [392, 304] on button "Loka" at bounding box center [386, 300] width 36 height 25
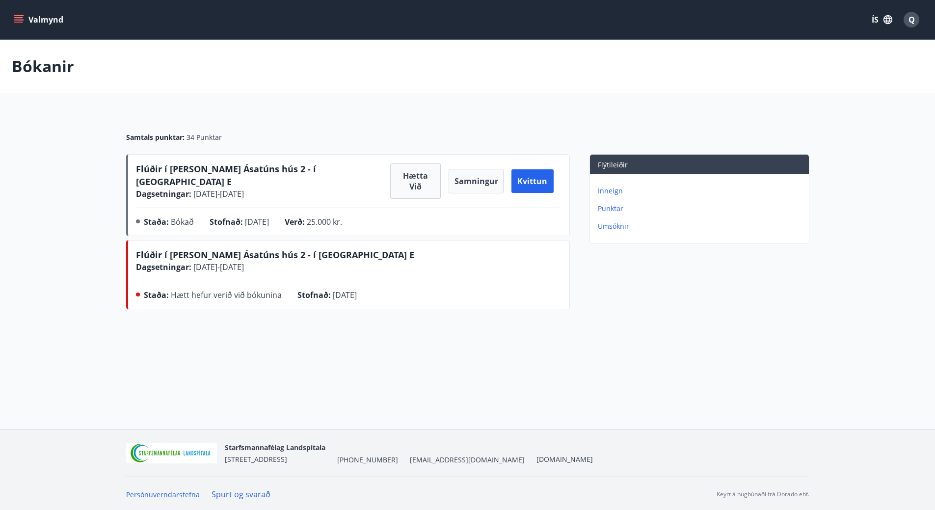
click at [17, 21] on icon "menu" at bounding box center [19, 20] width 10 height 10
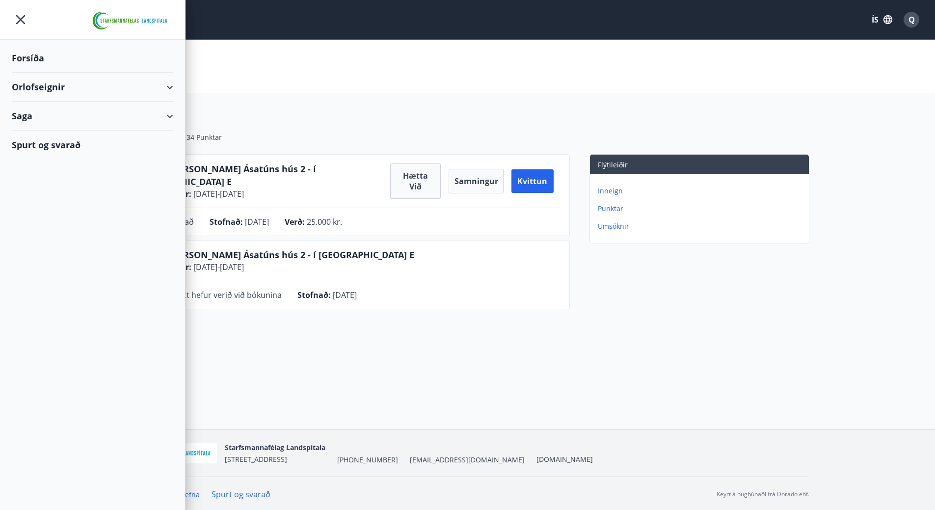
click at [44, 58] on div "Forsíða" at bounding box center [93, 58] width 162 height 29
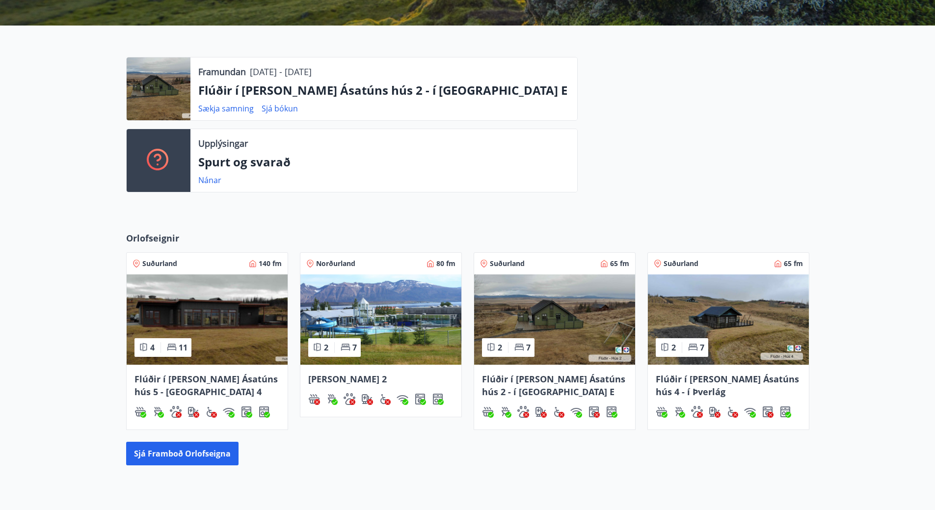
scroll to position [312, 0]
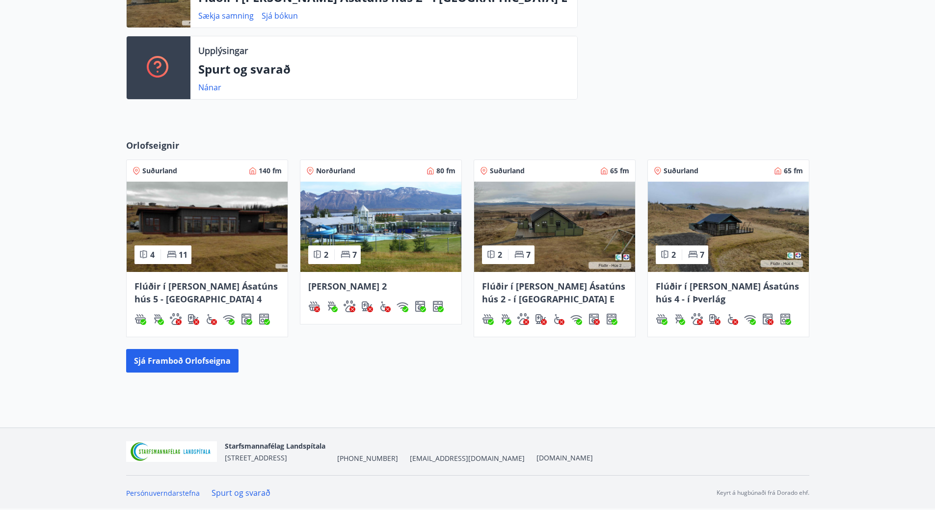
click at [566, 210] on img at bounding box center [554, 227] width 161 height 90
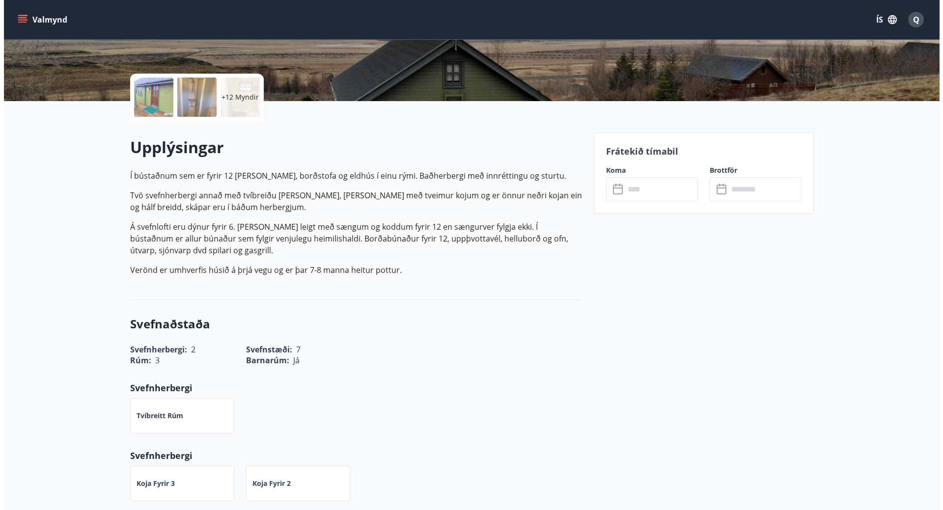
scroll to position [196, 0]
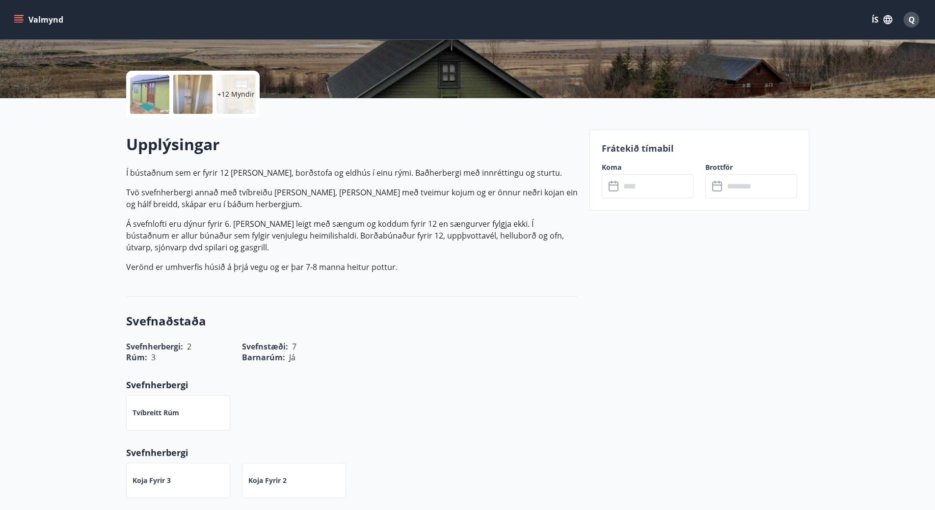
click at [242, 94] on p "+12 Myndir" at bounding box center [235, 94] width 37 height 10
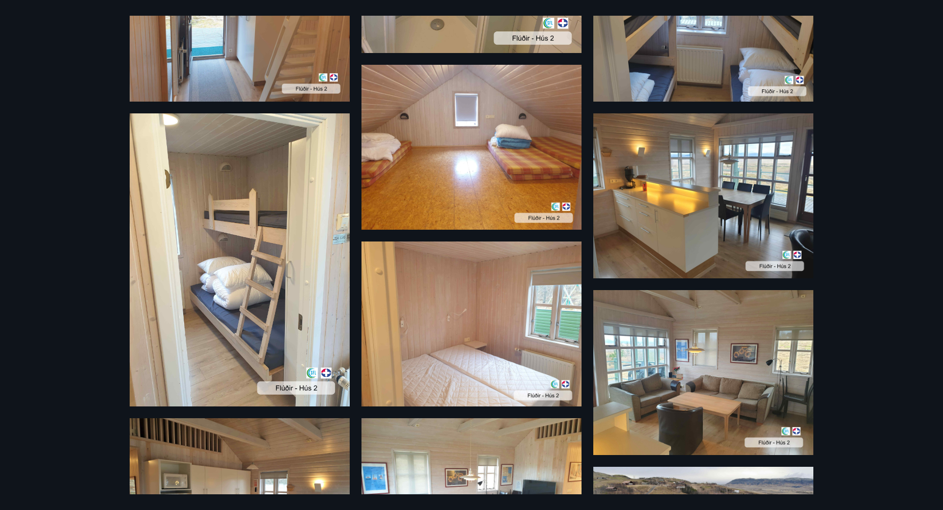
scroll to position [404, 0]
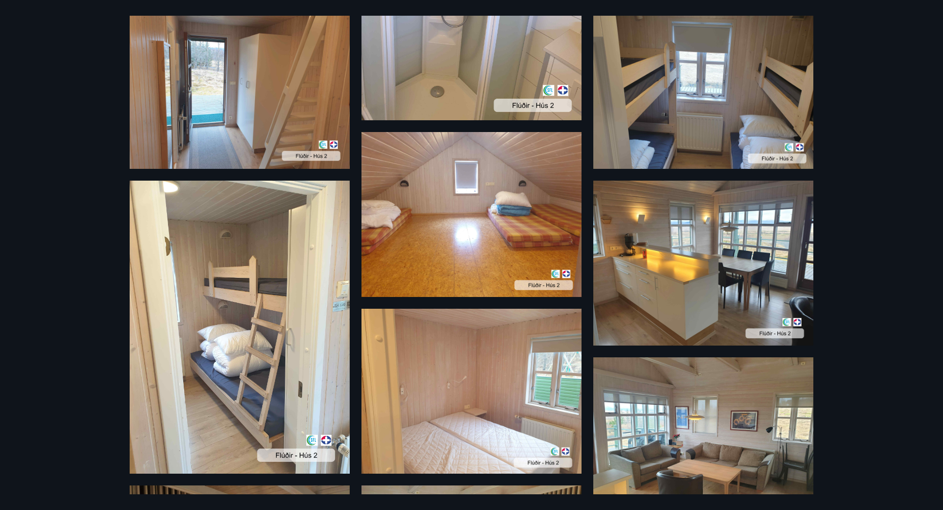
click at [668, 207] on img at bounding box center [703, 263] width 220 height 165
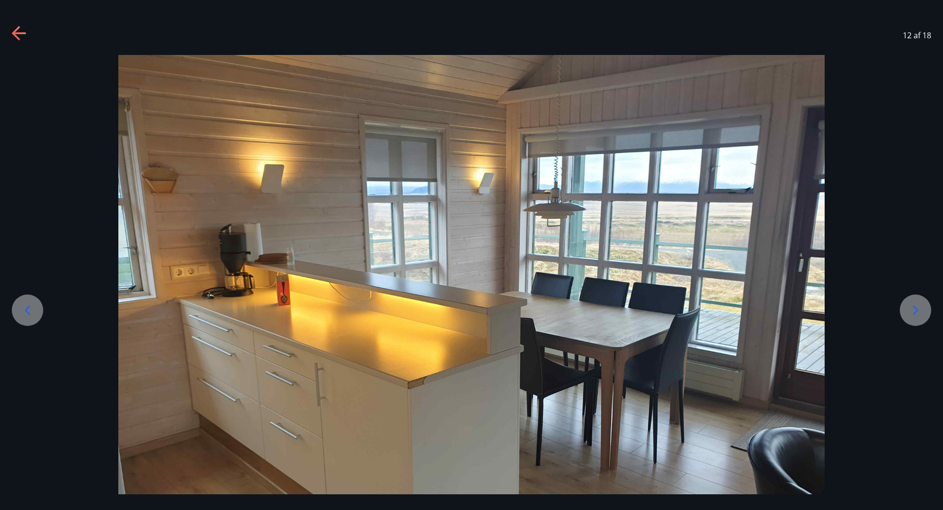
click at [19, 33] on icon at bounding box center [19, 33] width 14 height 2
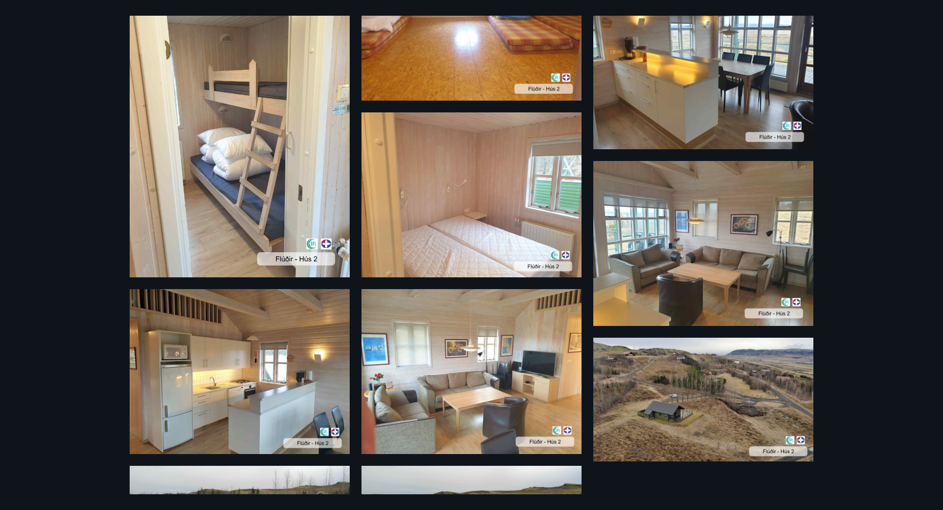
scroll to position [699, 0]
